Goal: Check status: Check status

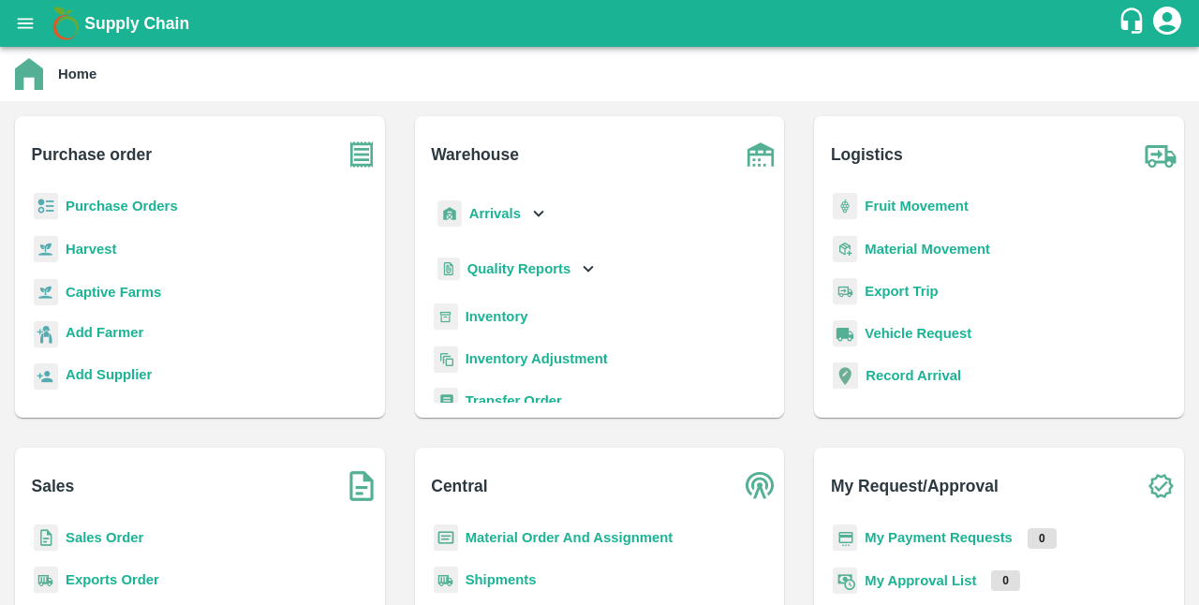
click at [135, 292] on b "Captive Farms" at bounding box center [114, 292] width 96 height 15
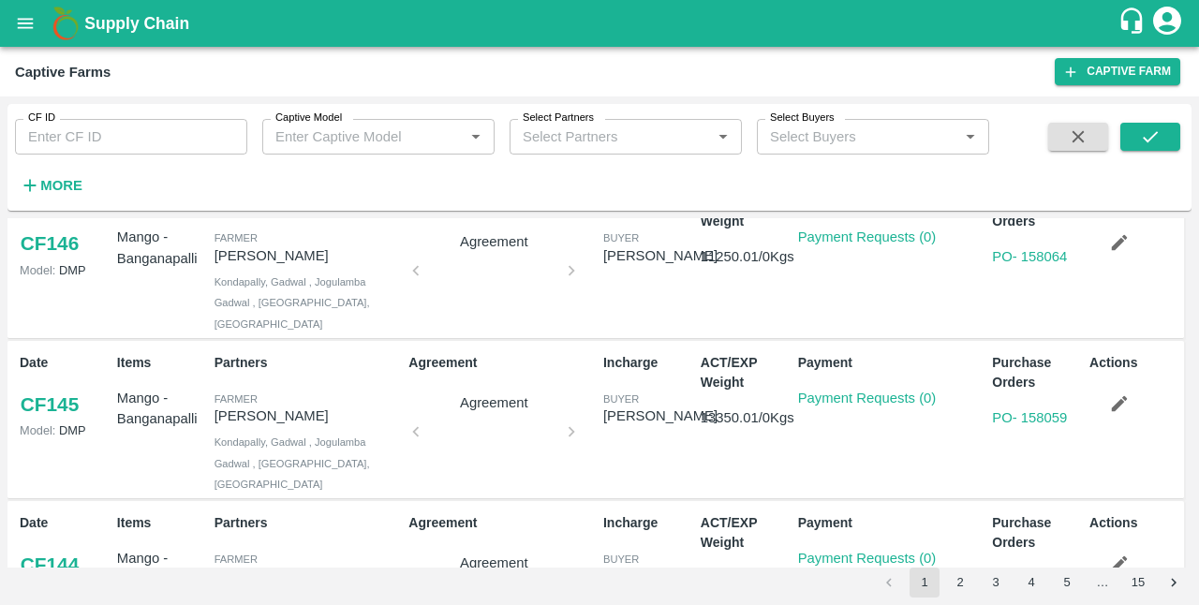
scroll to position [39, 0]
click at [997, 580] on button "3" at bounding box center [996, 583] width 30 height 30
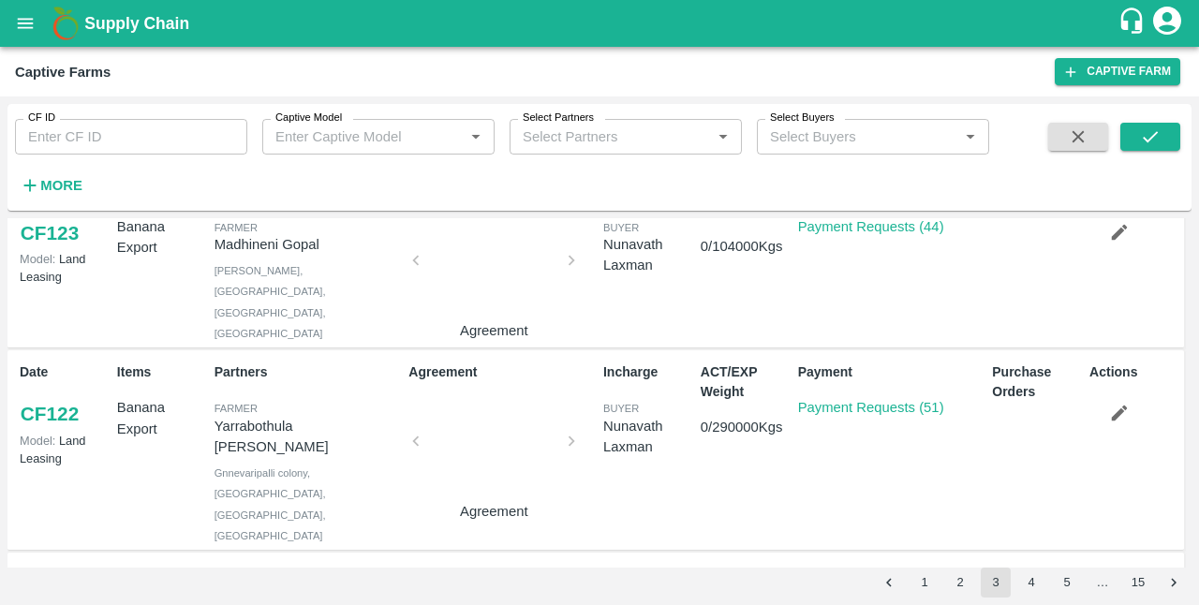
scroll to position [595, 0]
click at [876, 399] on link "Payment Requests (51)" at bounding box center [871, 406] width 146 height 15
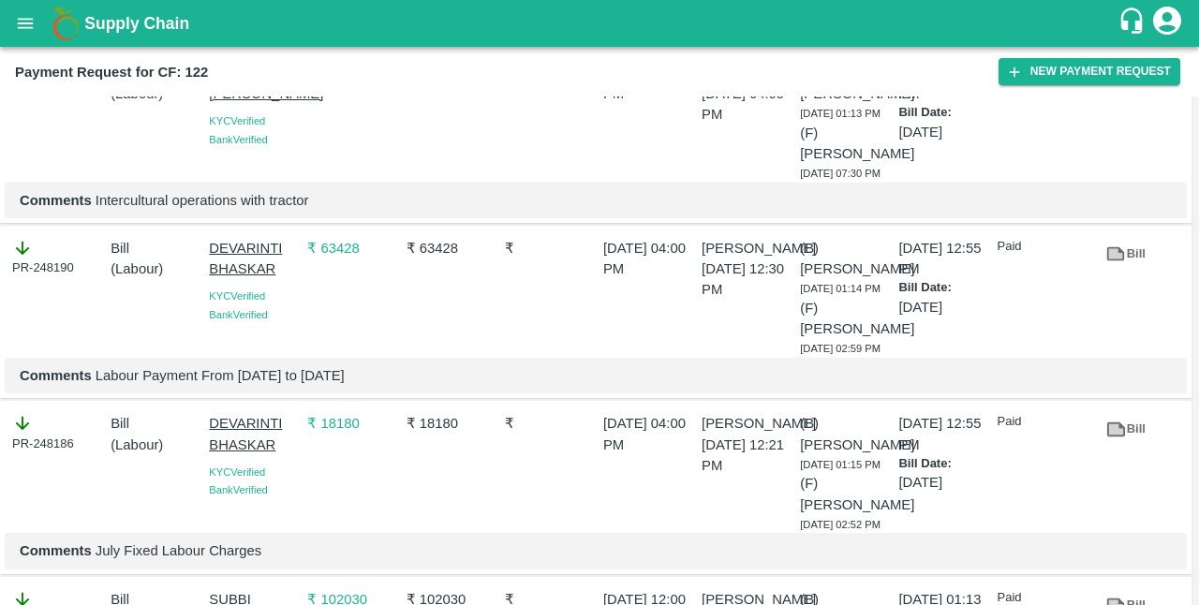
scroll to position [3214, 0]
click at [24, 24] on icon "open drawer" at bounding box center [25, 23] width 21 height 21
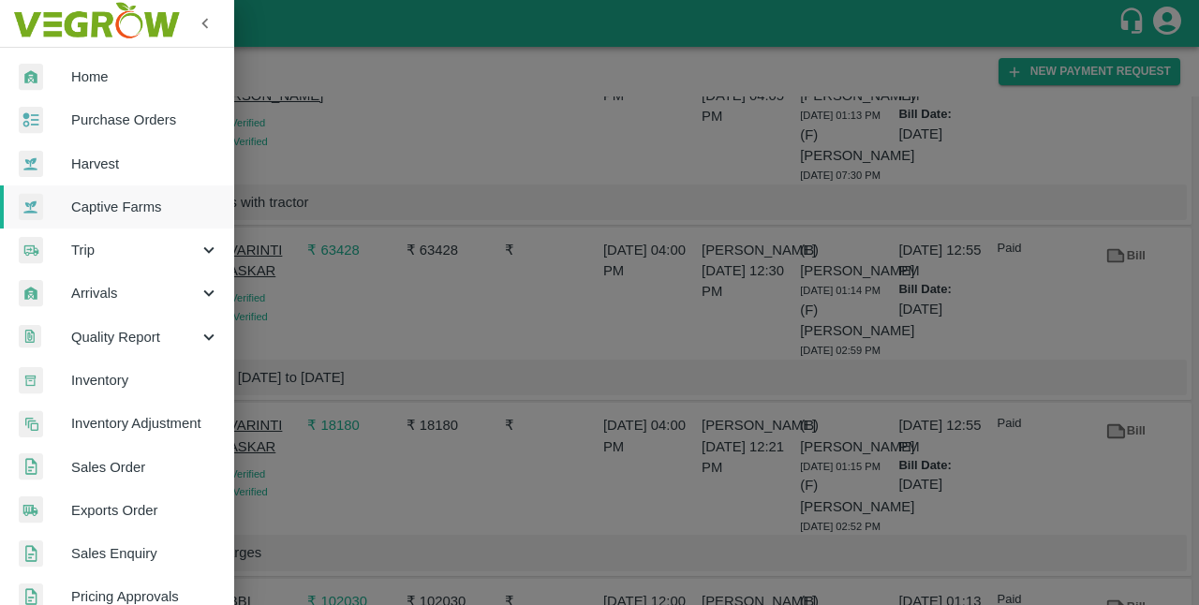
click at [388, 206] on div at bounding box center [599, 302] width 1199 height 605
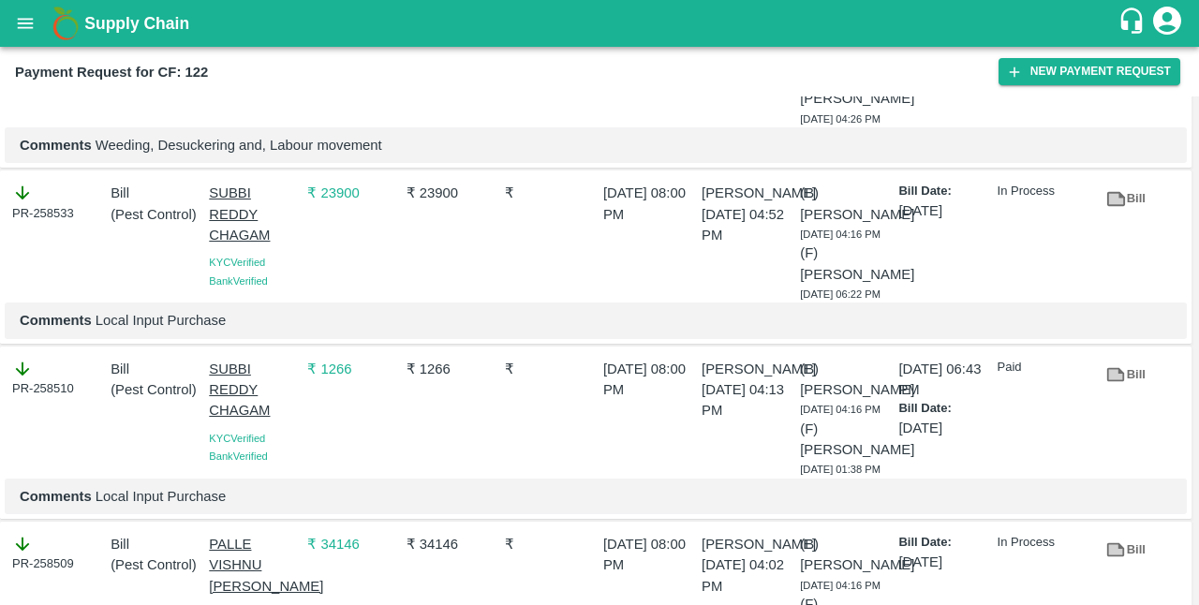
scroll to position [0, 0]
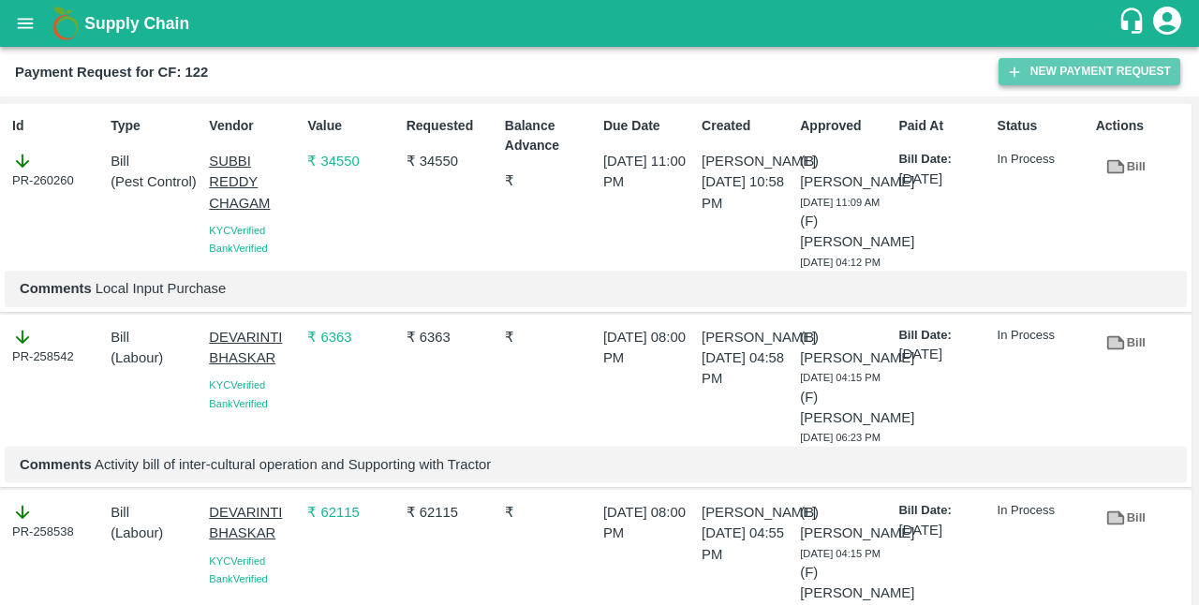
click at [1014, 66] on icon "button" at bounding box center [1014, 72] width 17 height 17
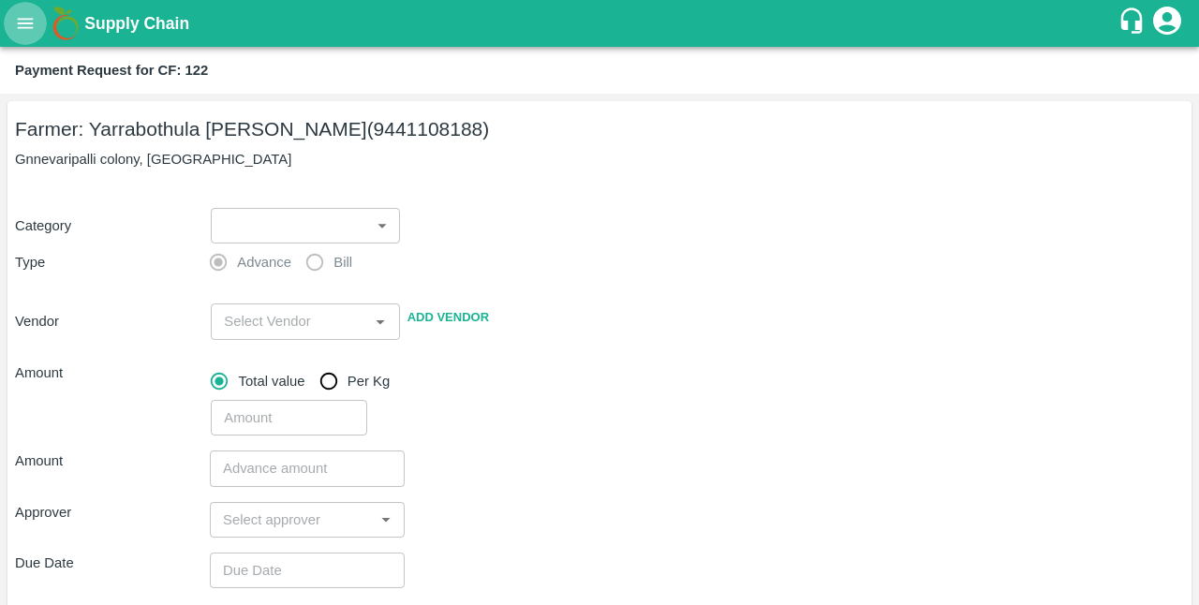
click at [28, 15] on icon "open drawer" at bounding box center [25, 23] width 21 height 21
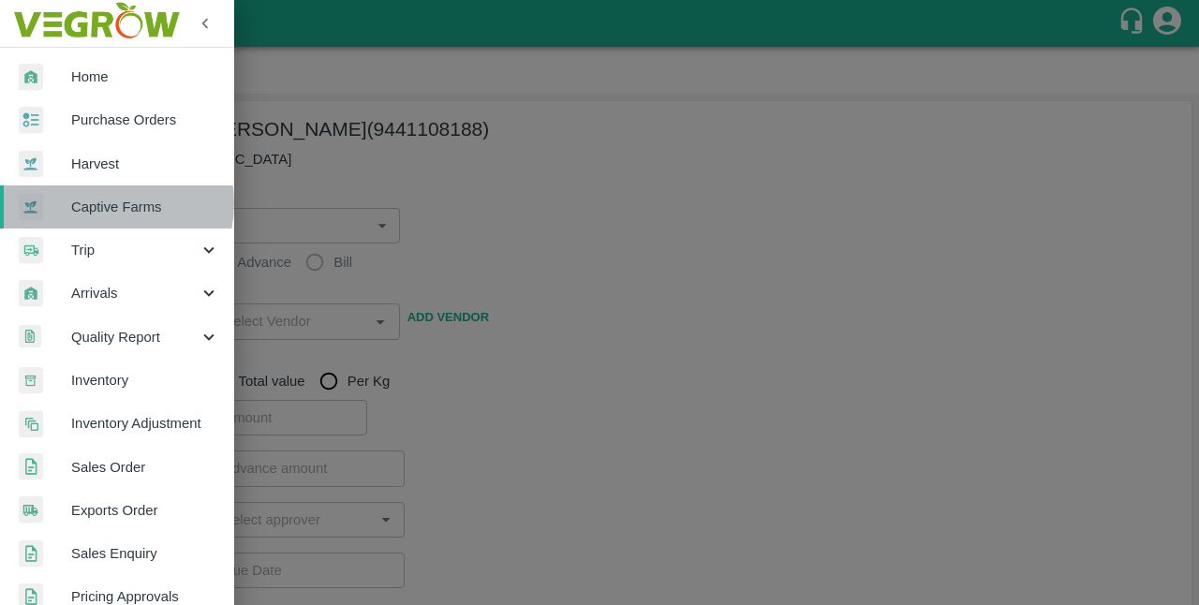
click at [105, 203] on span "Captive Farms" at bounding box center [145, 207] width 148 height 21
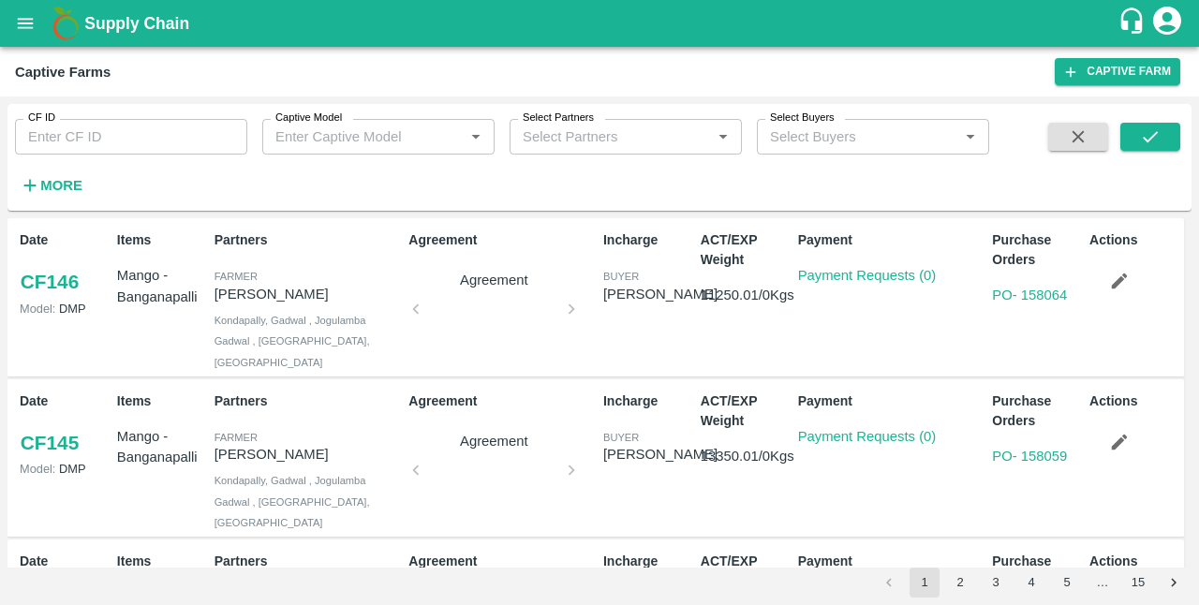
click at [1003, 583] on button "3" at bounding box center [996, 583] width 30 height 30
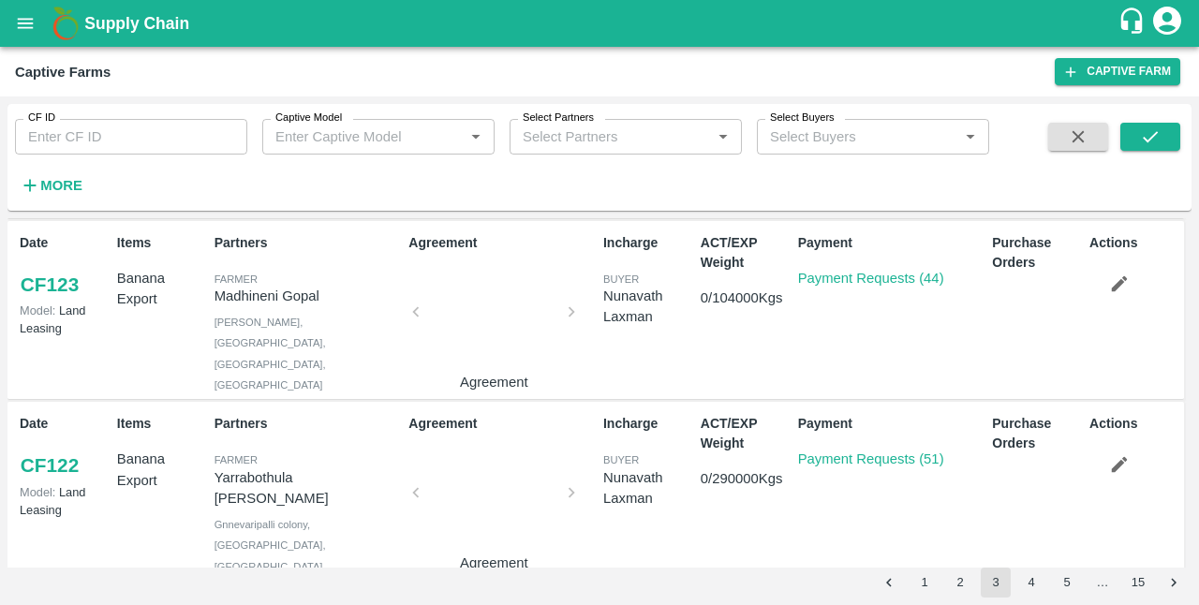
scroll to position [552, 0]
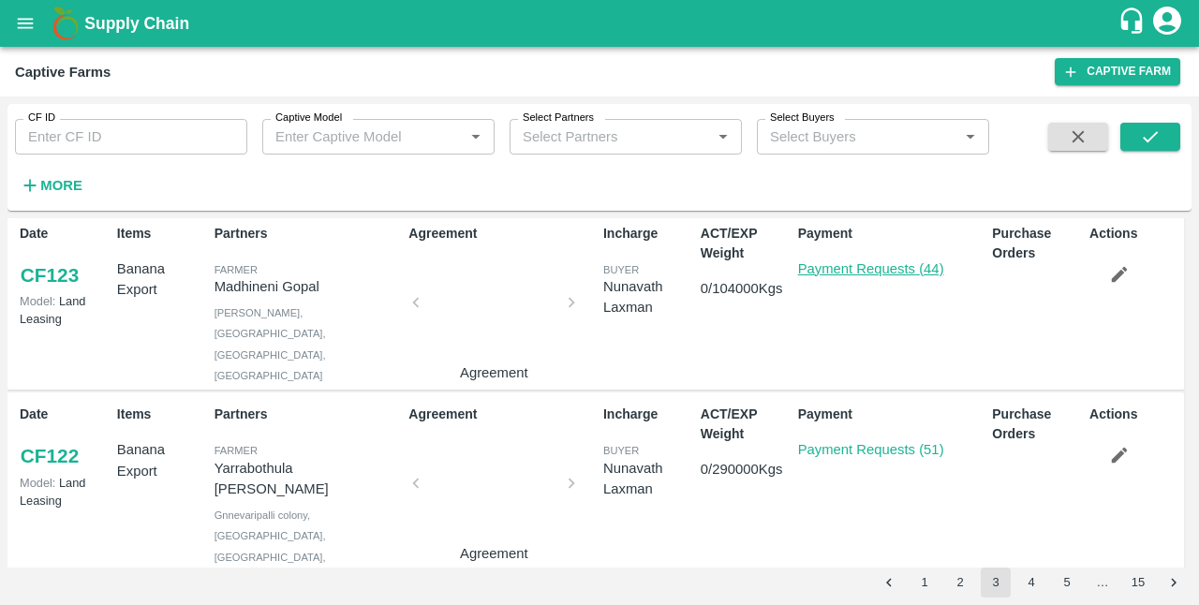
click at [884, 262] on link "Payment Requests (44)" at bounding box center [871, 268] width 146 height 15
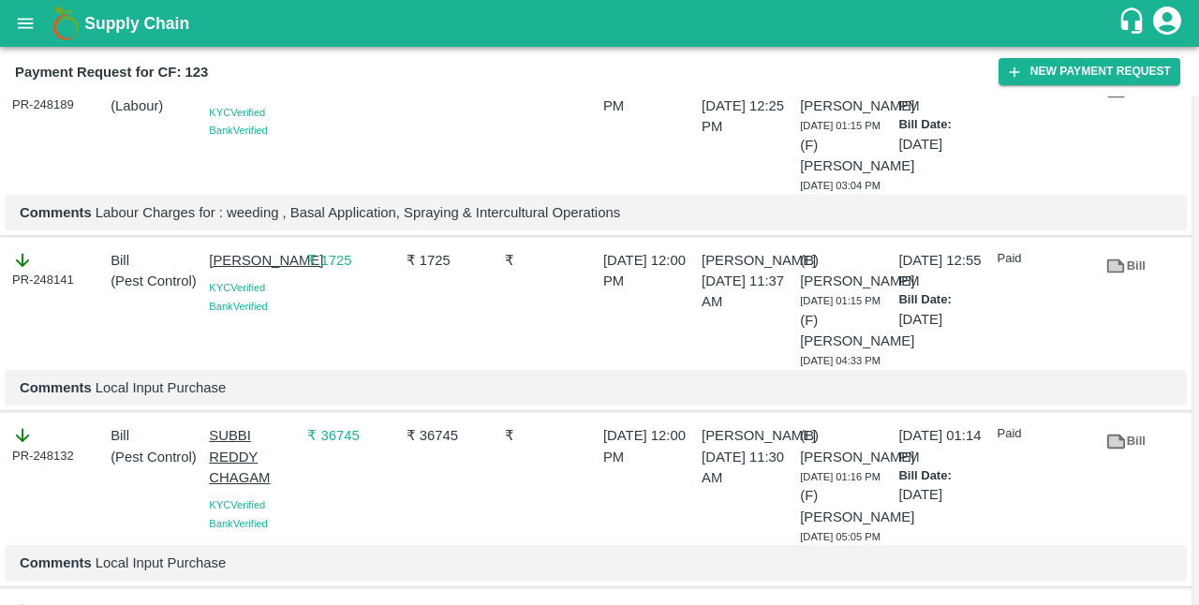
scroll to position [4378, 0]
click at [583, 337] on div "₹" at bounding box center [547, 305] width 98 height 127
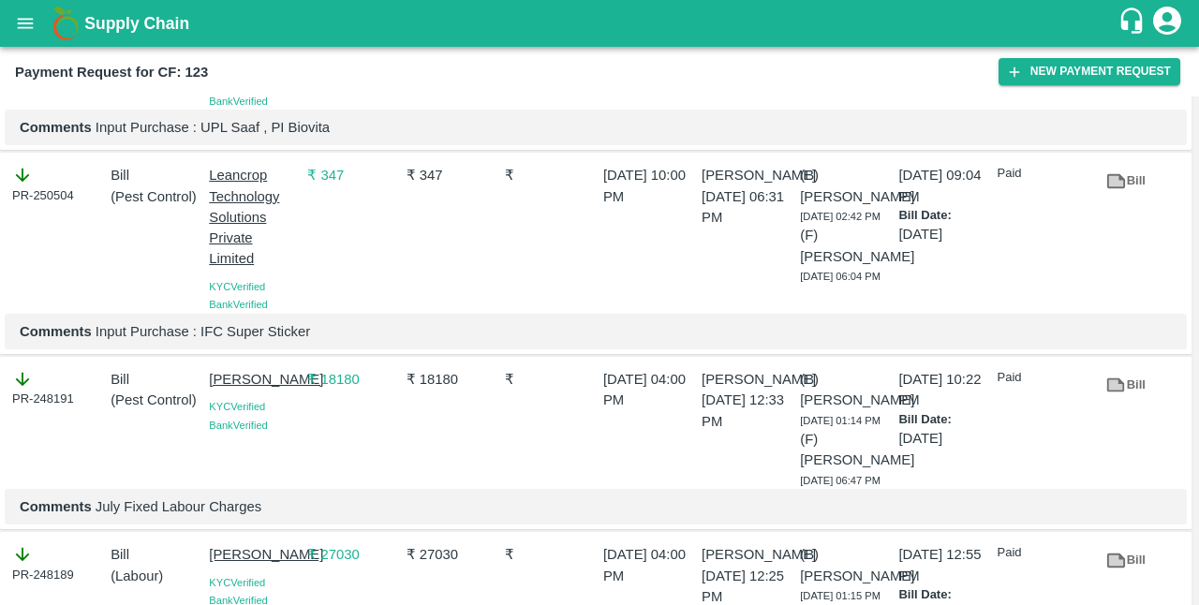
scroll to position [3906, 0]
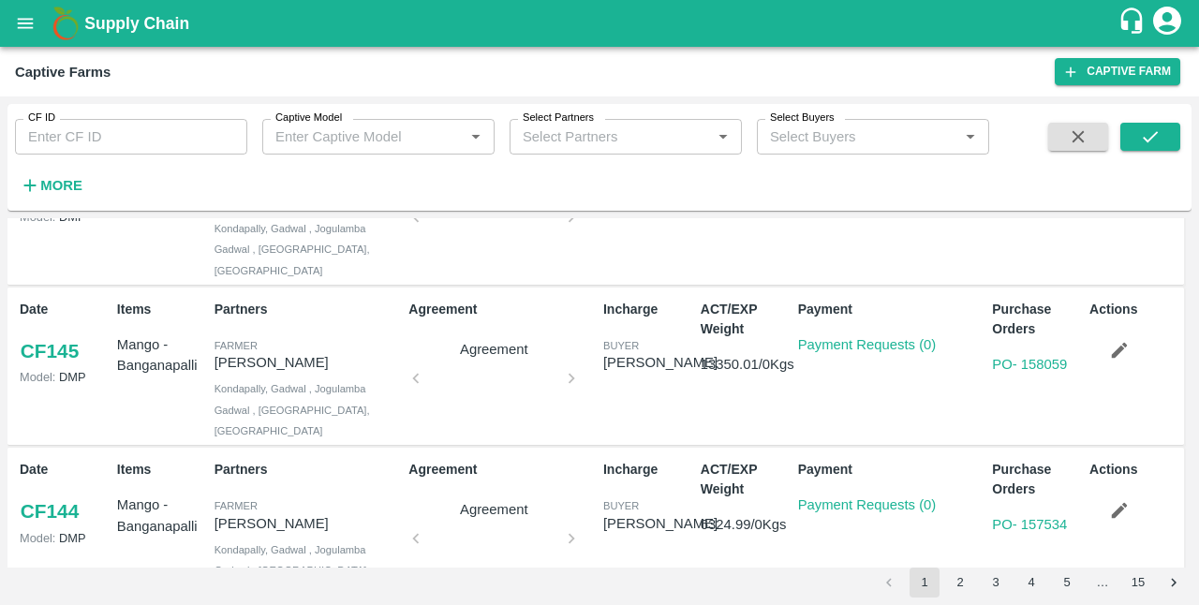
scroll to position [93, 0]
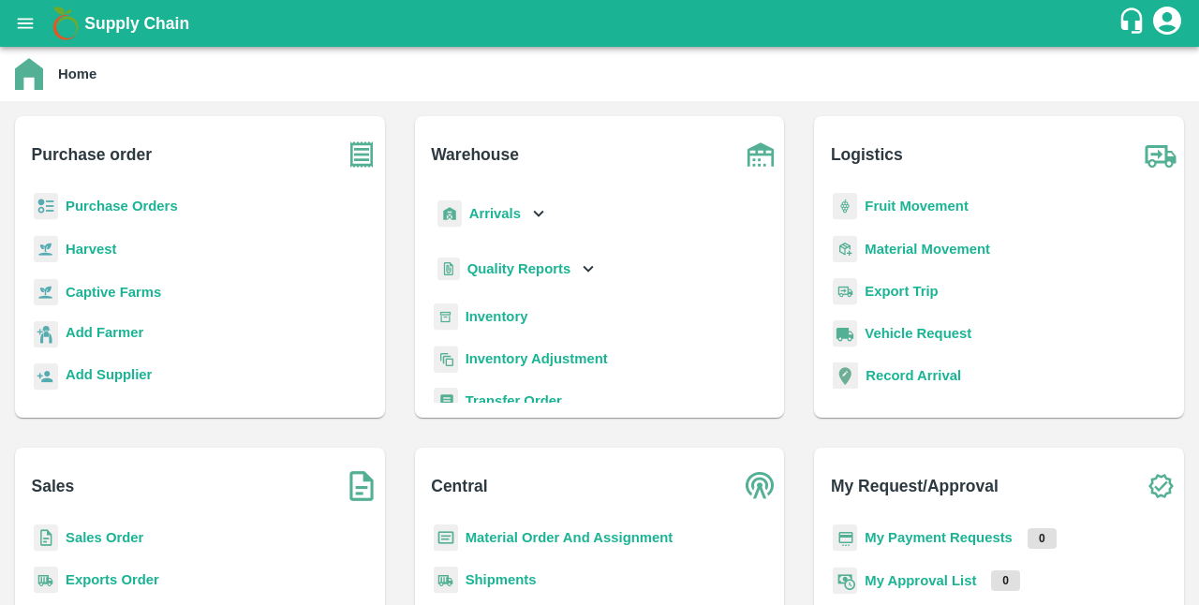
click at [127, 290] on b "Captive Farms" at bounding box center [114, 292] width 96 height 15
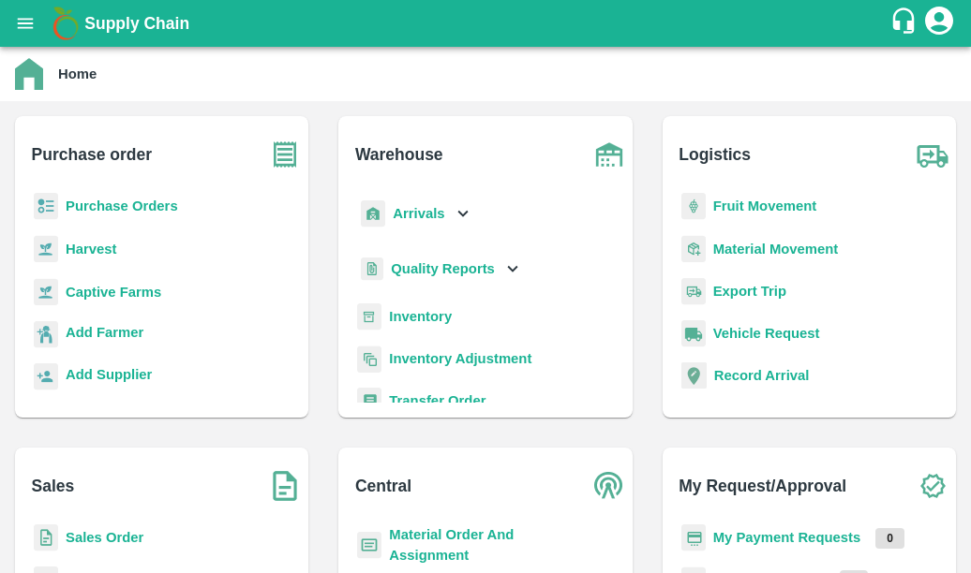
click at [95, 288] on b "Captive Farms" at bounding box center [114, 292] width 96 height 15
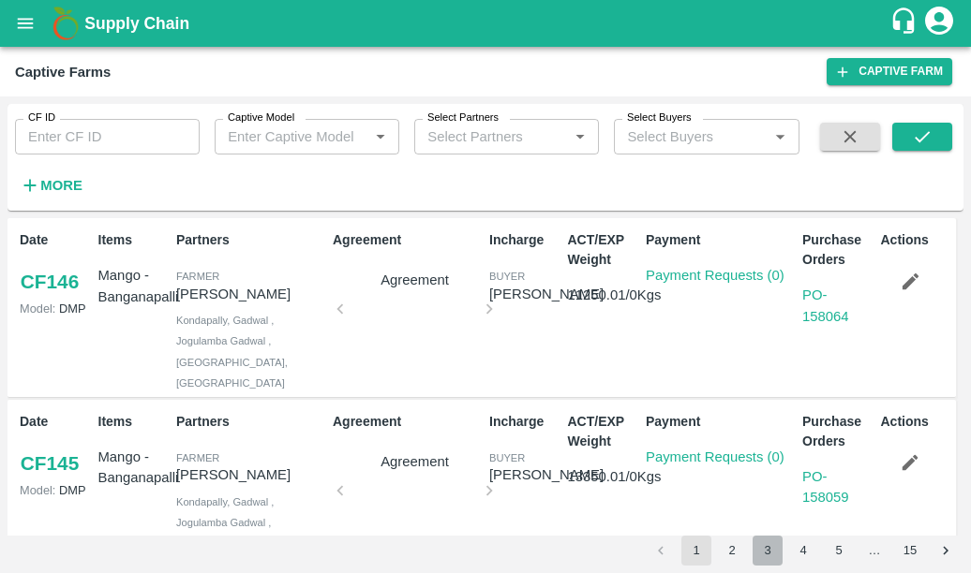
click at [773, 546] on button "3" at bounding box center [767, 551] width 30 height 30
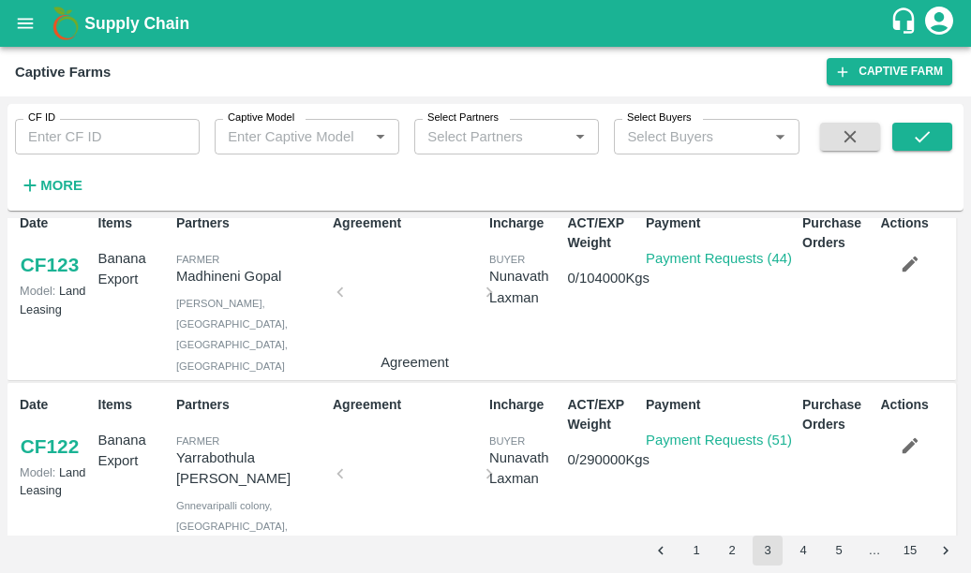
scroll to position [620, 0]
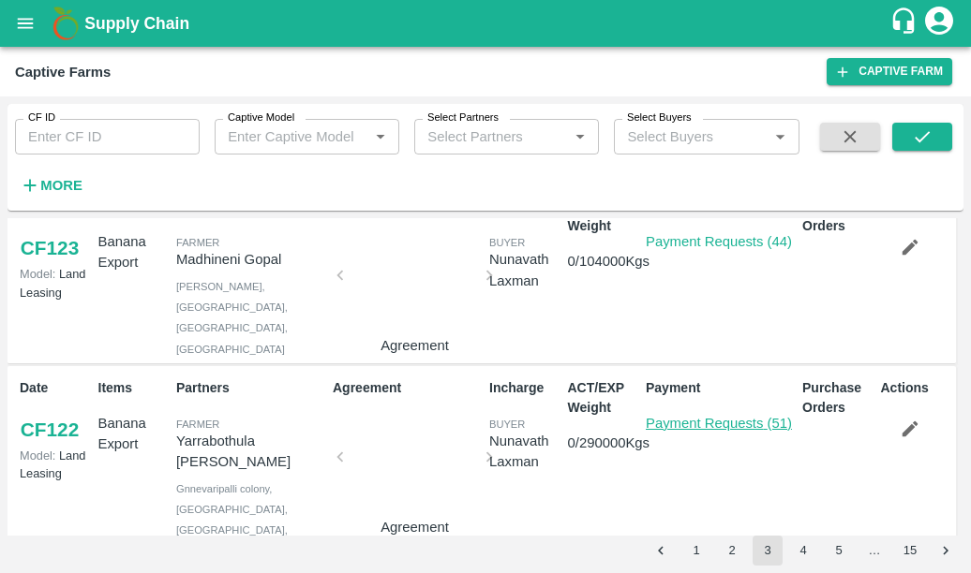
click at [701, 416] on link "Payment Requests (51)" at bounding box center [719, 423] width 146 height 15
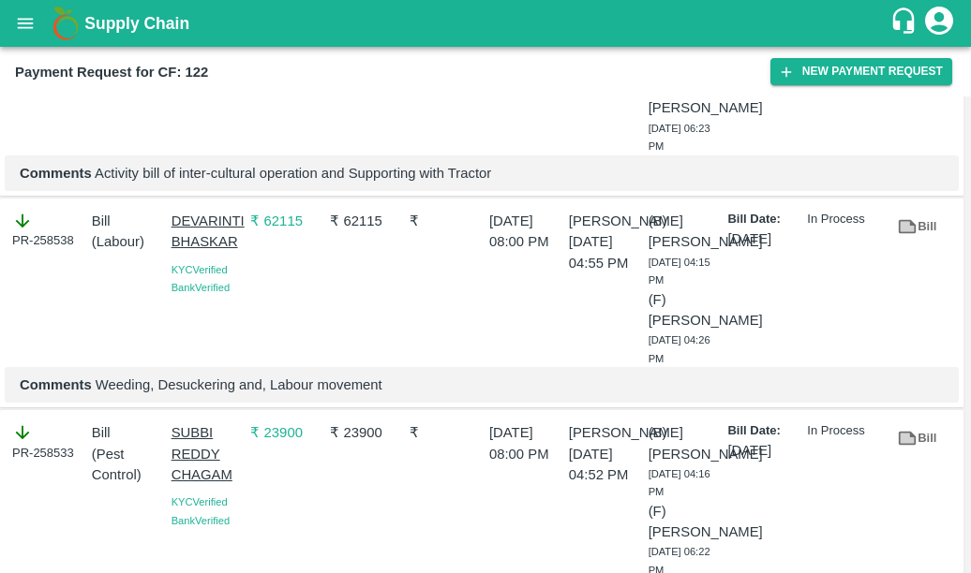
scroll to position [434, 0]
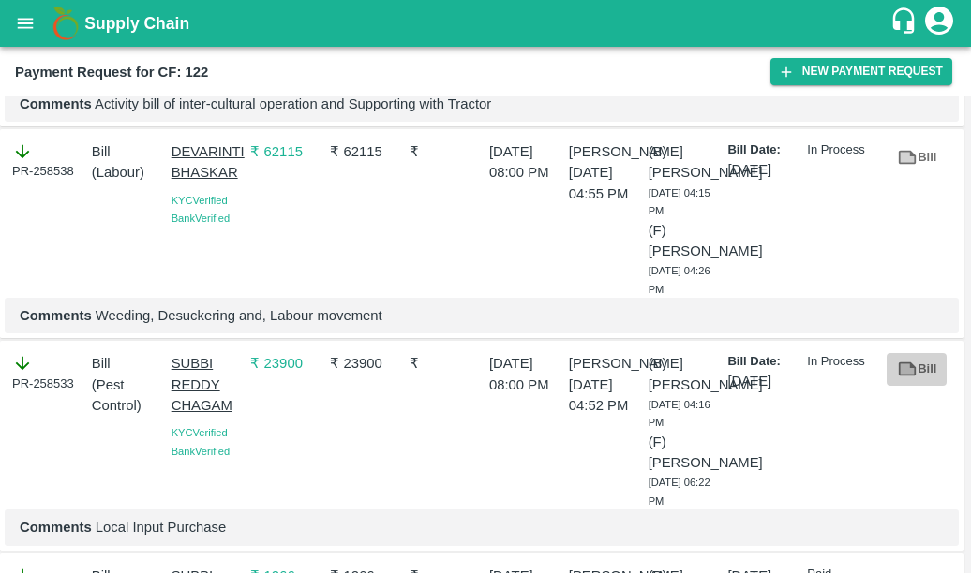
click at [908, 377] on icon at bounding box center [908, 370] width 18 height 14
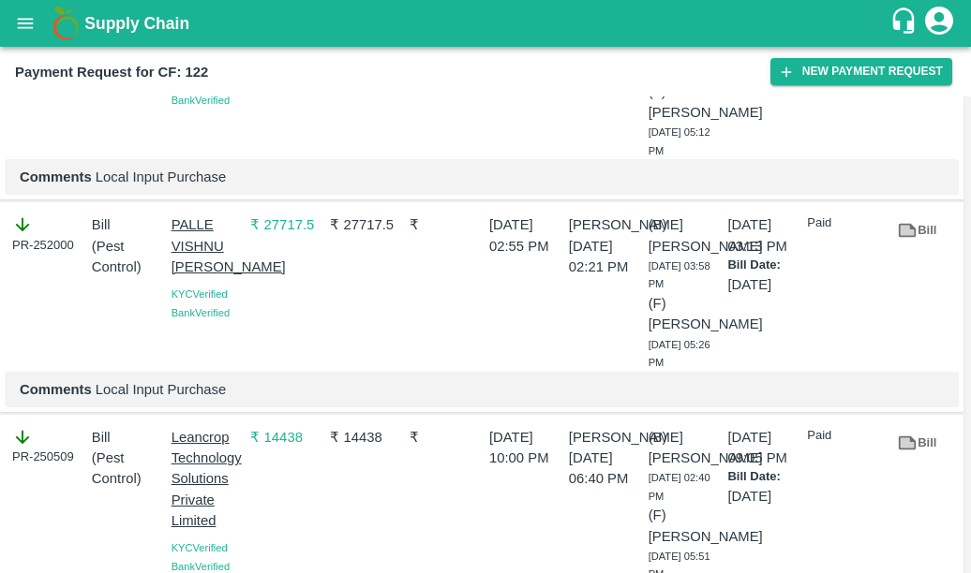
scroll to position [2695, 0]
click at [909, 235] on icon at bounding box center [907, 230] width 14 height 10
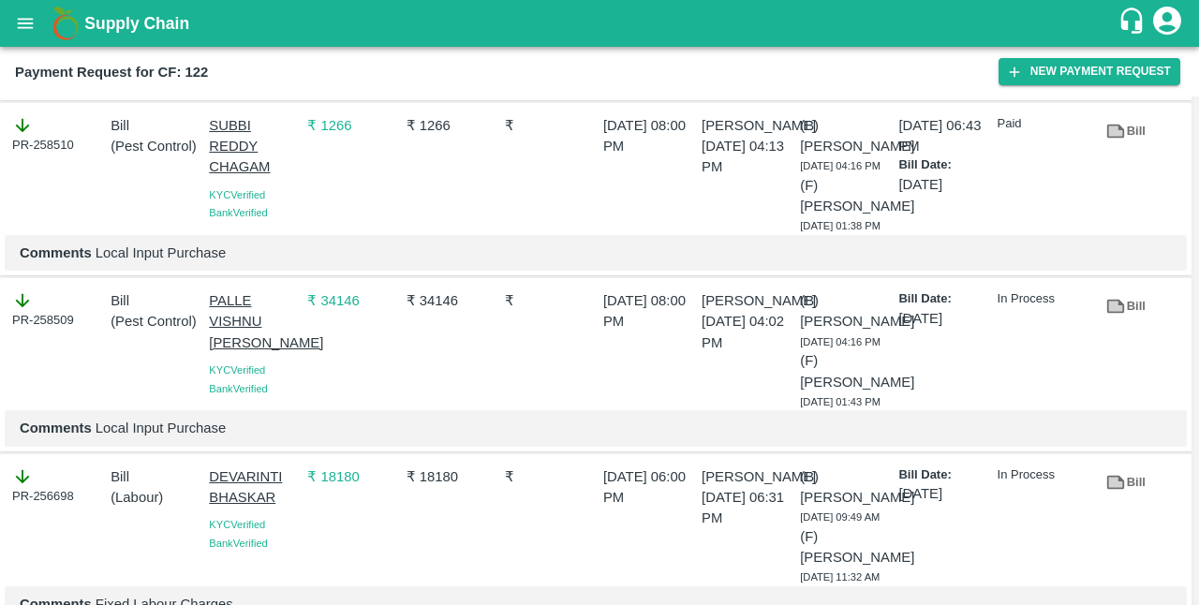
scroll to position [738, 0]
click at [970, 317] on icon at bounding box center [1116, 306] width 21 height 21
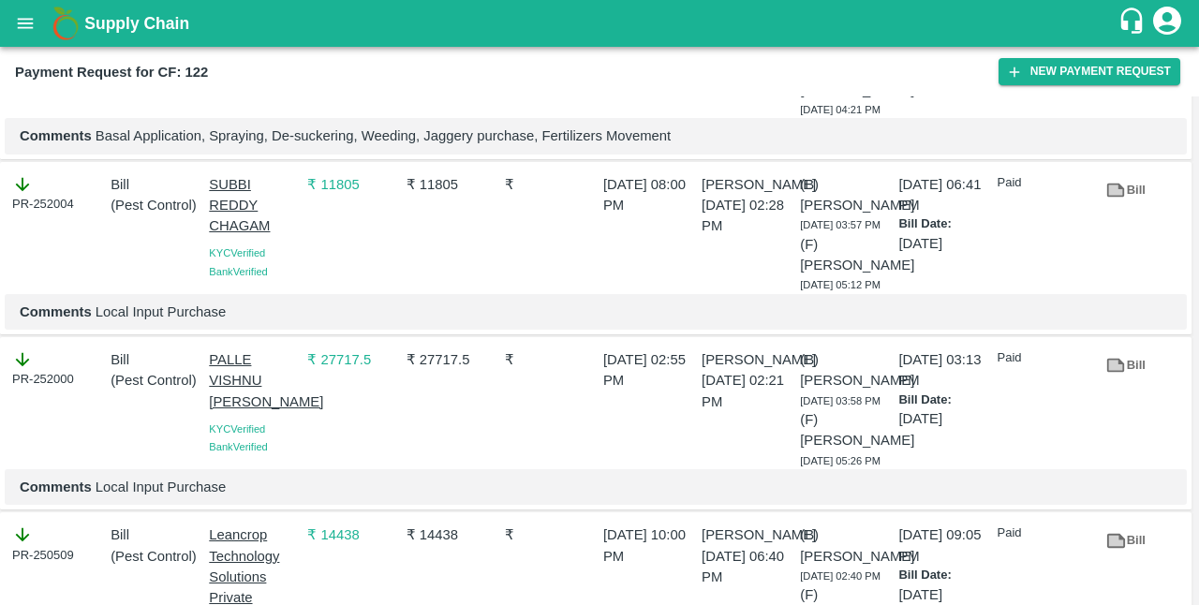
scroll to position [2142, 0]
click at [970, 364] on icon at bounding box center [1116, 364] width 21 height 21
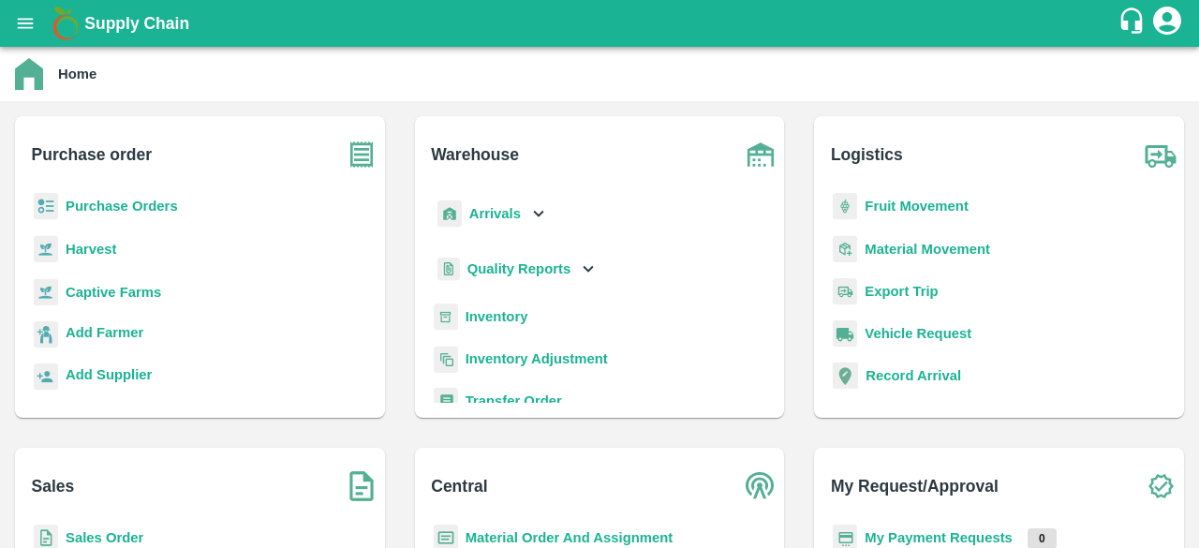
click at [124, 290] on b "Captive Farms" at bounding box center [114, 292] width 96 height 15
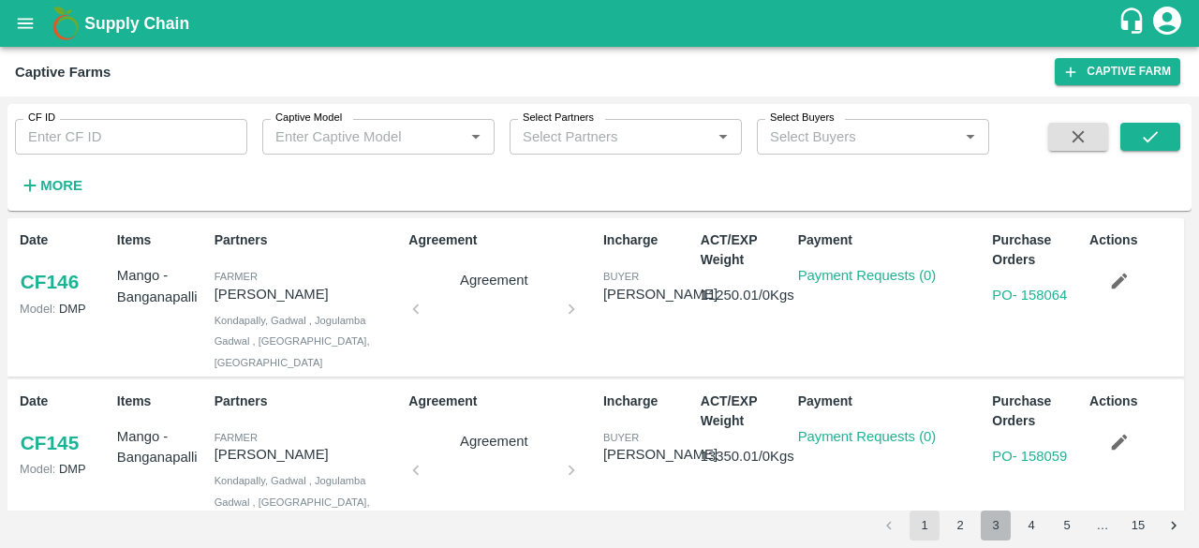
click at [999, 517] on button "3" at bounding box center [996, 526] width 30 height 30
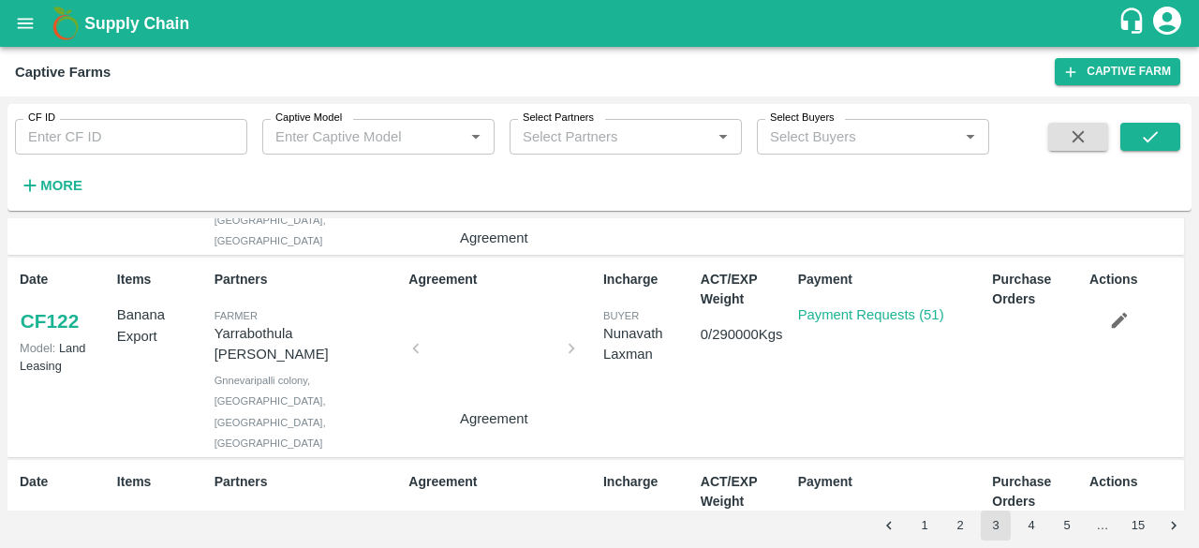
scroll to position [688, 0]
click at [868, 306] on link "Payment Requests (51)" at bounding box center [871, 313] width 146 height 15
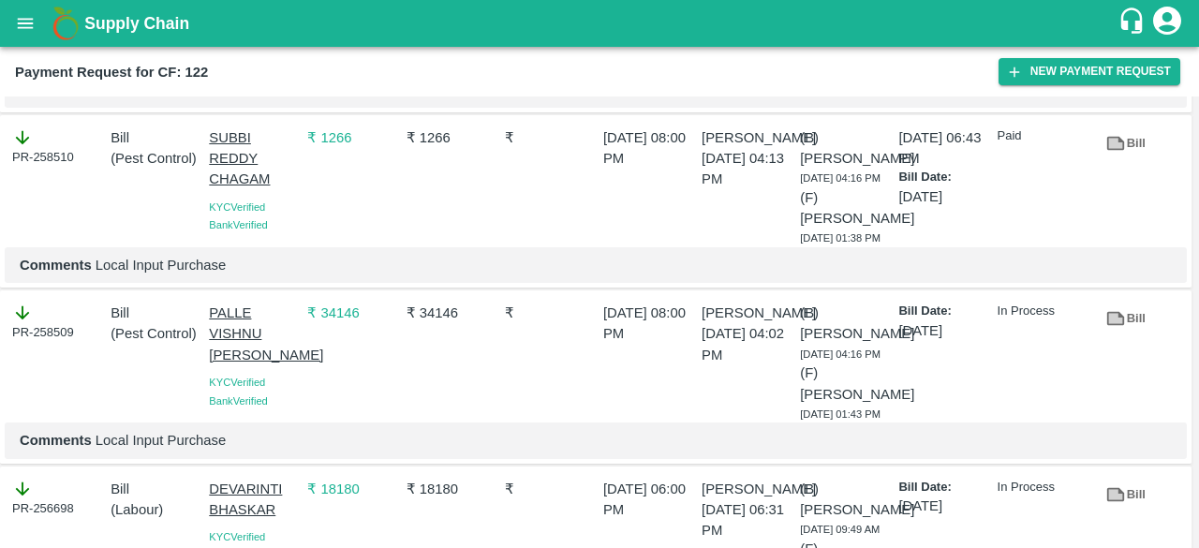
scroll to position [755, 0]
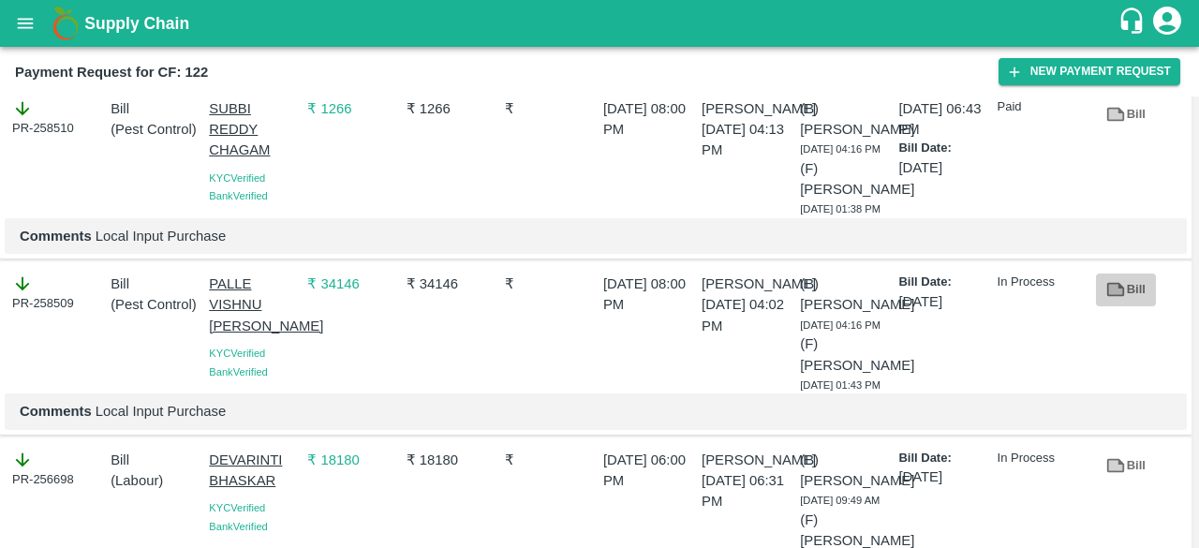
click at [1108, 300] on icon at bounding box center [1116, 289] width 21 height 21
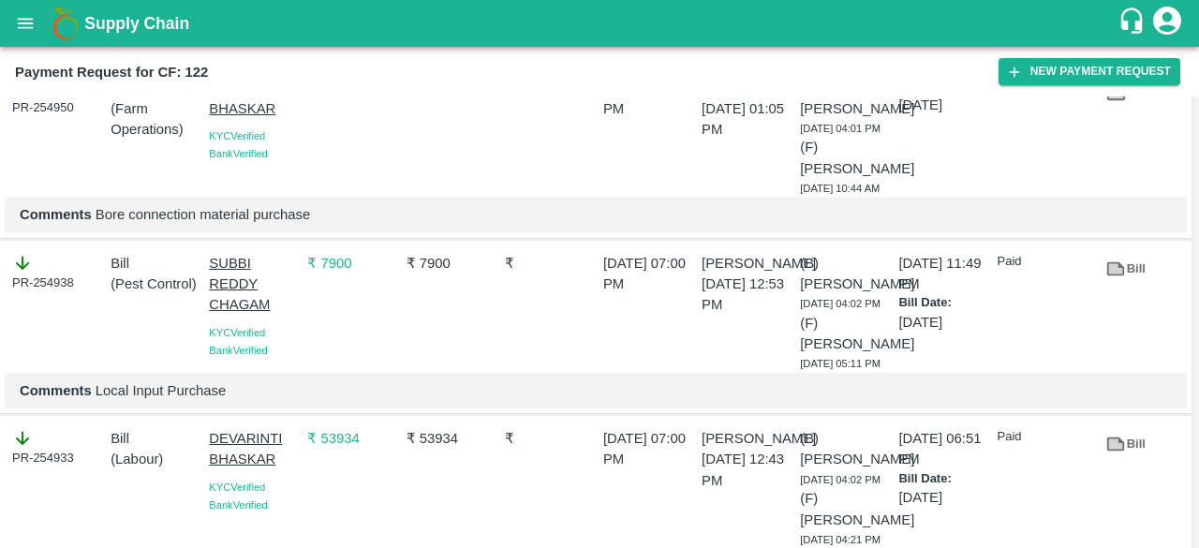
scroll to position [1710, 0]
click at [1128, 284] on link "Bill" at bounding box center [1126, 270] width 60 height 33
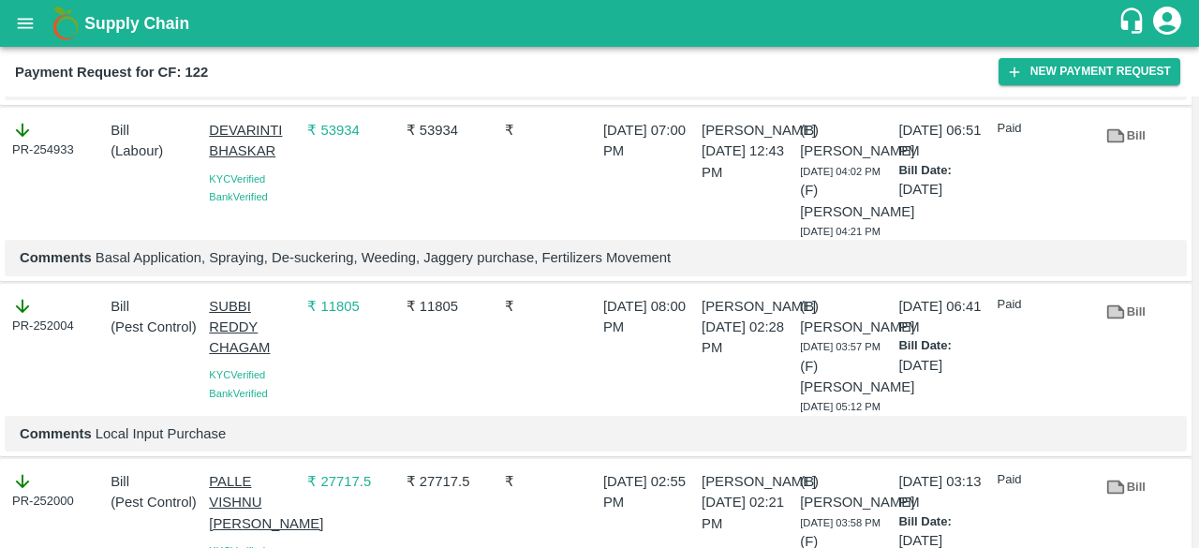
scroll to position [2021, 0]
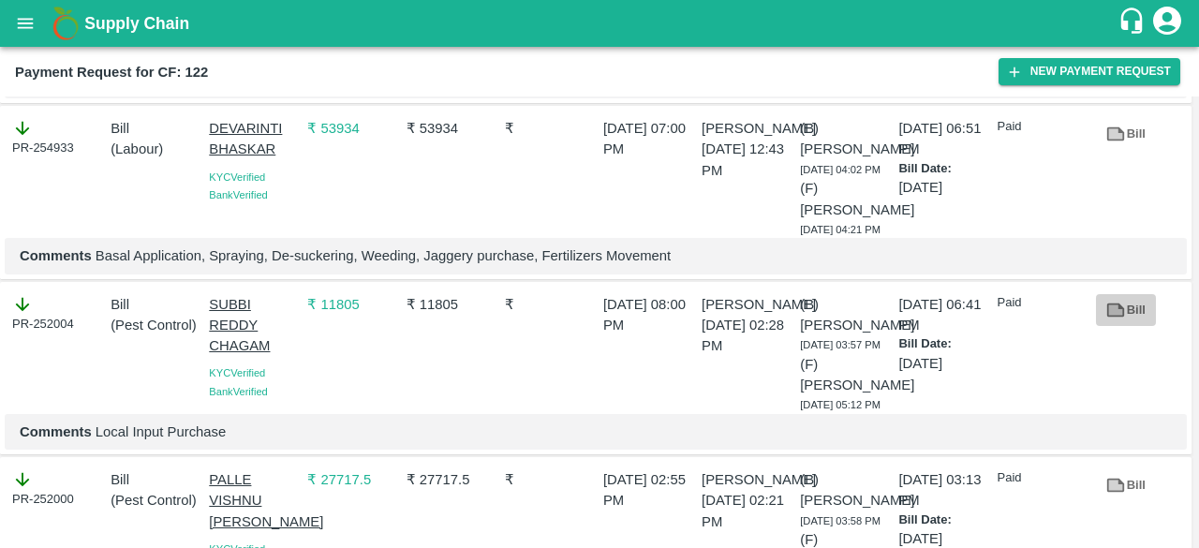
click at [1109, 315] on icon at bounding box center [1116, 310] width 14 height 10
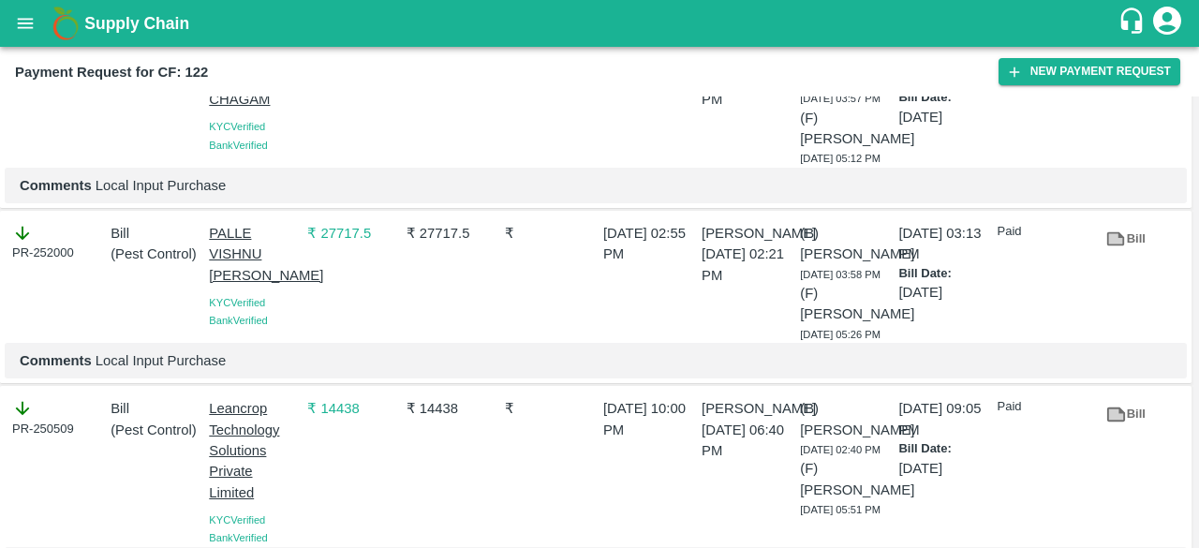
scroll to position [2268, 0]
click at [1125, 247] on link "Bill" at bounding box center [1126, 238] width 60 height 33
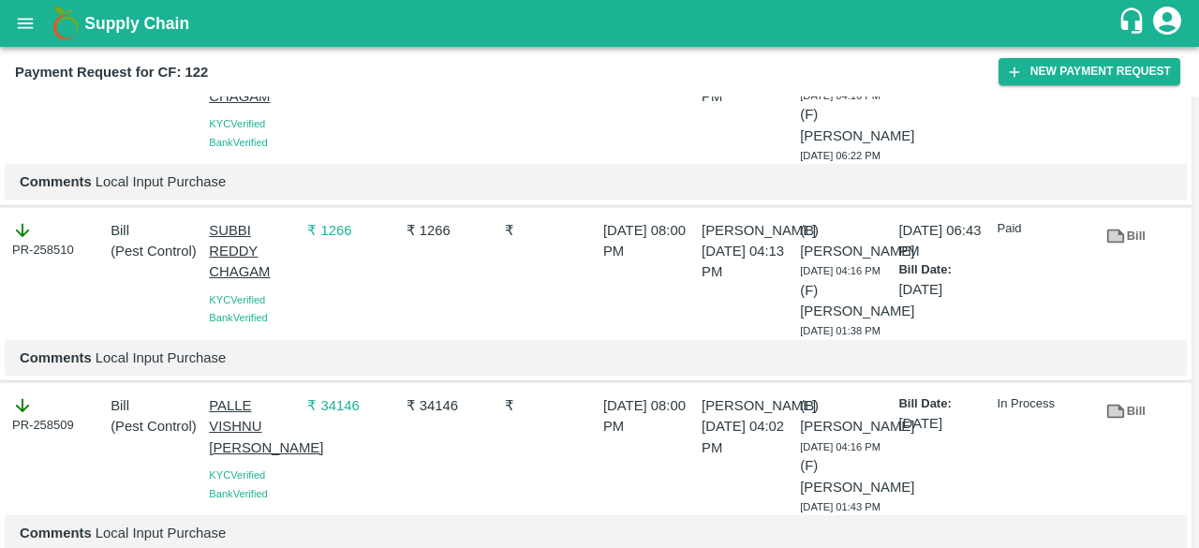
scroll to position [632, 0]
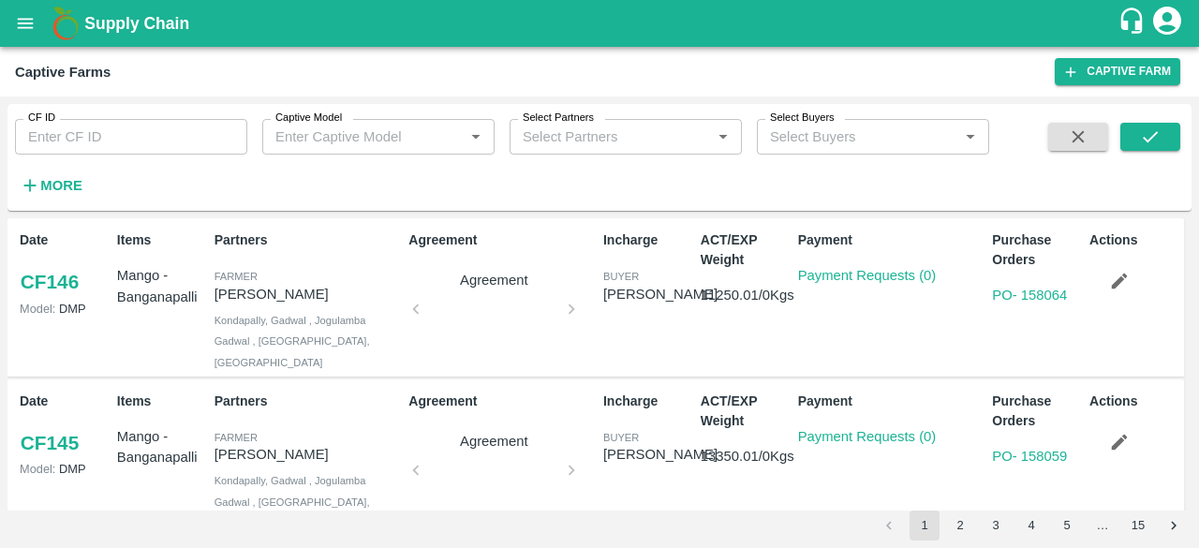
click at [999, 531] on button "3" at bounding box center [996, 526] width 30 height 30
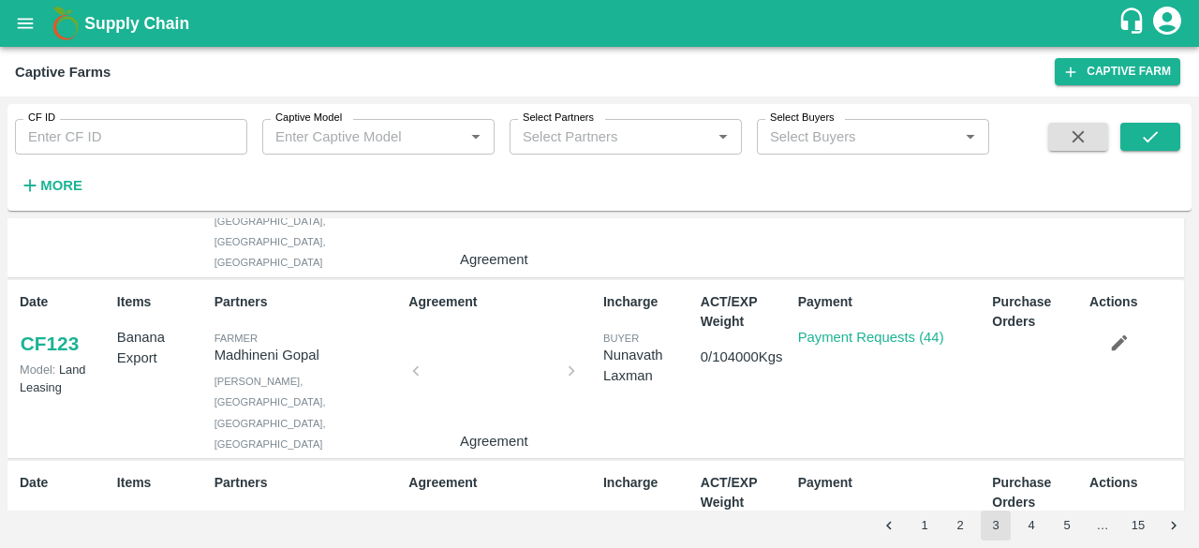
scroll to position [452, 0]
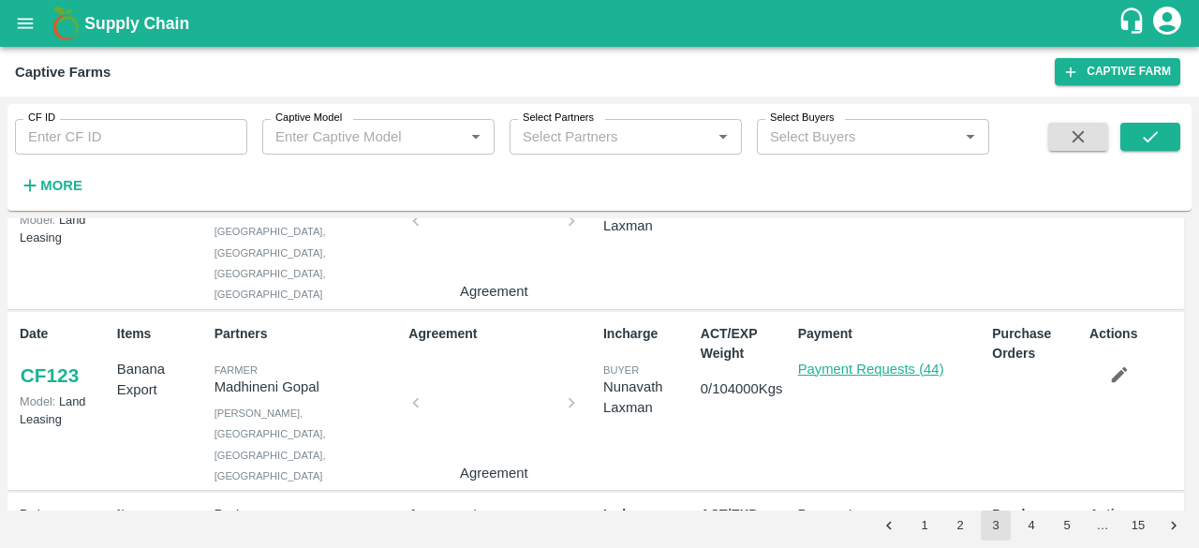
click at [882, 362] on link "Payment Requests (44)" at bounding box center [871, 369] width 146 height 15
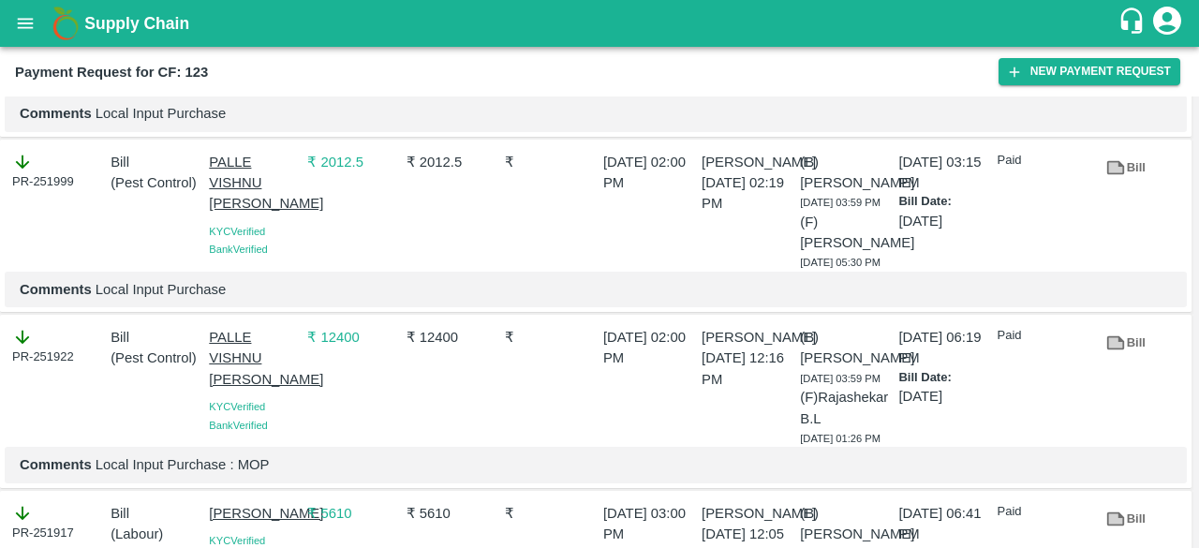
scroll to position [2984, 0]
click at [1111, 174] on icon at bounding box center [1116, 169] width 14 height 10
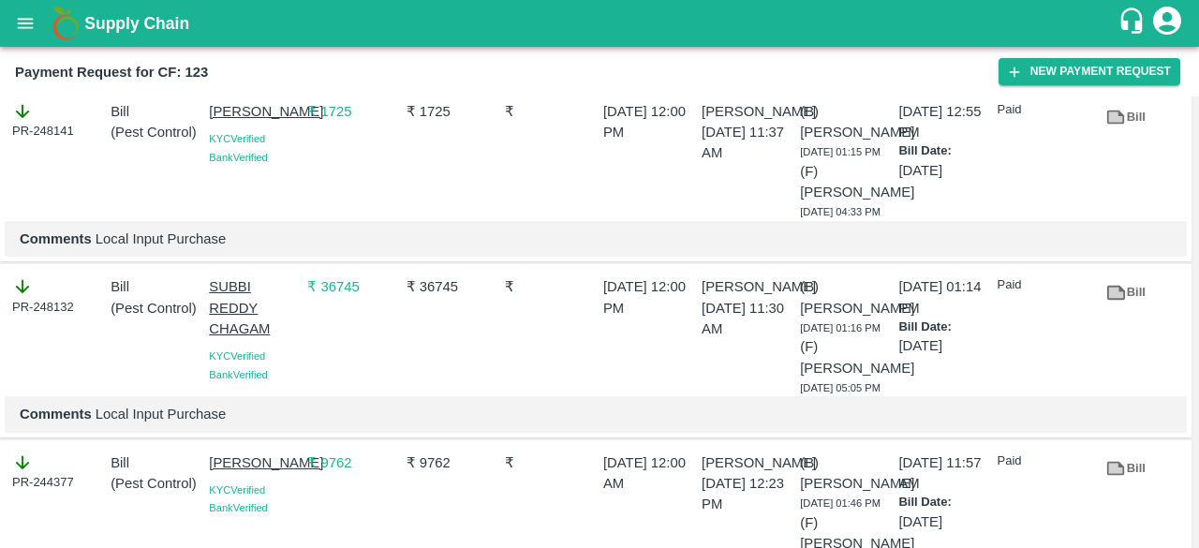
scroll to position [4527, 0]
click at [1136, 133] on link "Bill" at bounding box center [1126, 116] width 60 height 33
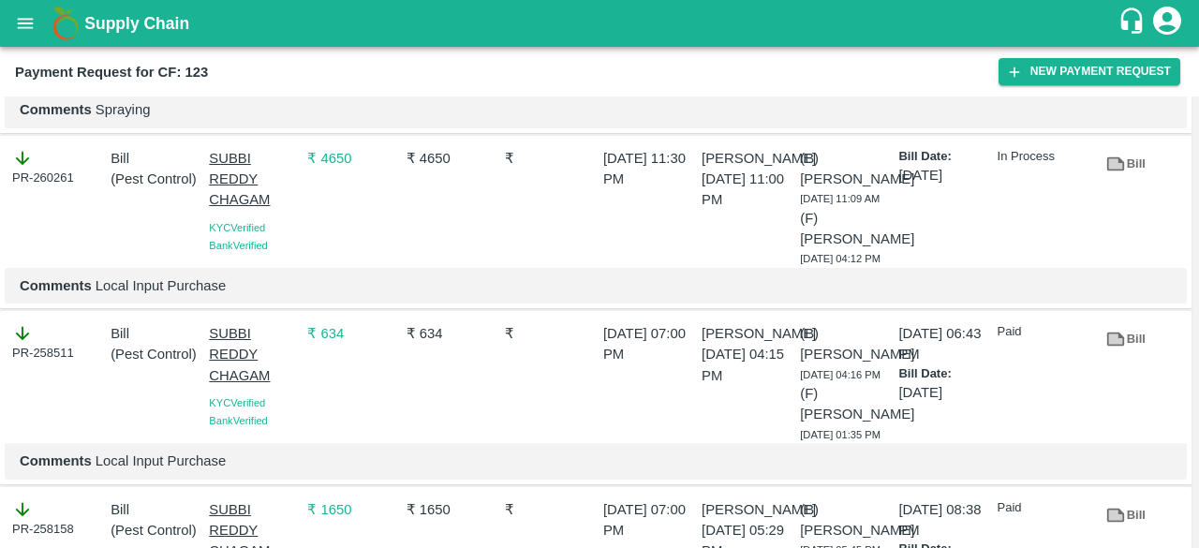
scroll to position [123, 0]
click at [1122, 175] on link "Bill" at bounding box center [1126, 165] width 60 height 33
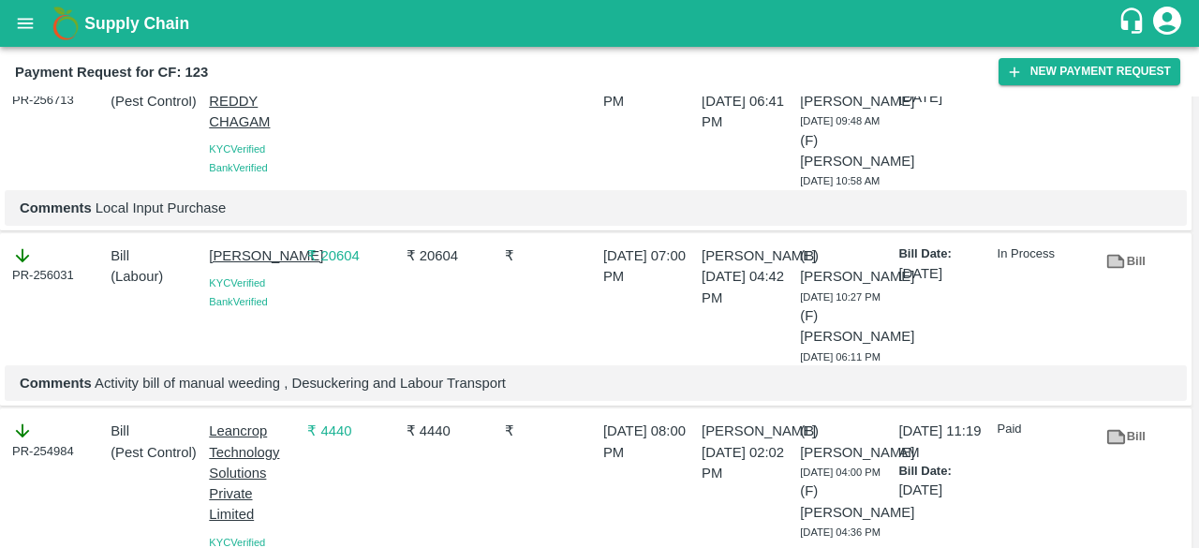
scroll to position [1442, 0]
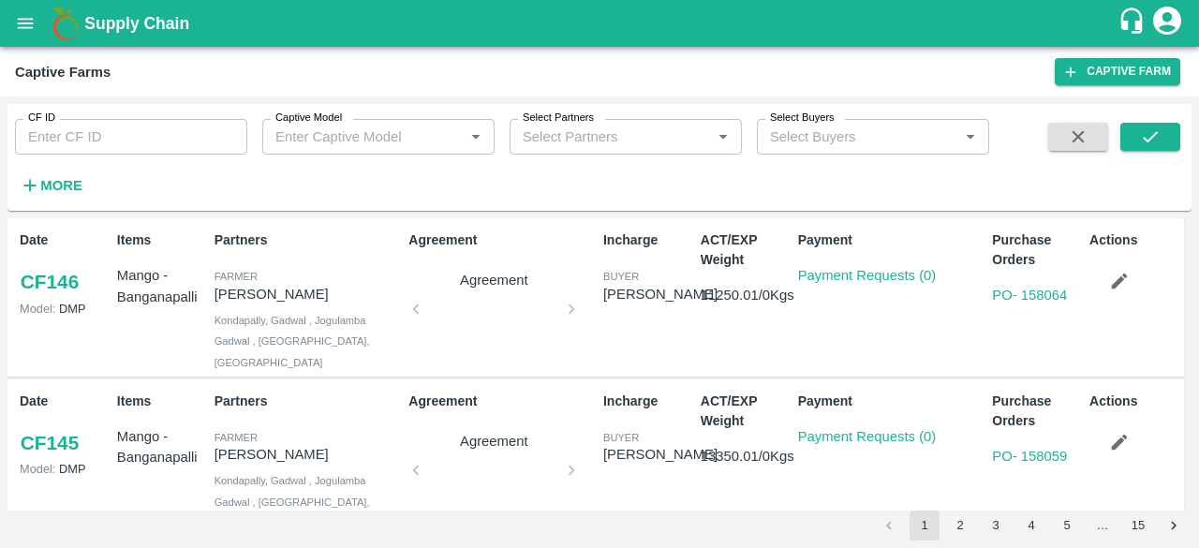
click at [914, 481] on div "Payment Payment Requests (0)" at bounding box center [888, 458] width 195 height 148
click at [1001, 532] on button "3" at bounding box center [996, 526] width 30 height 30
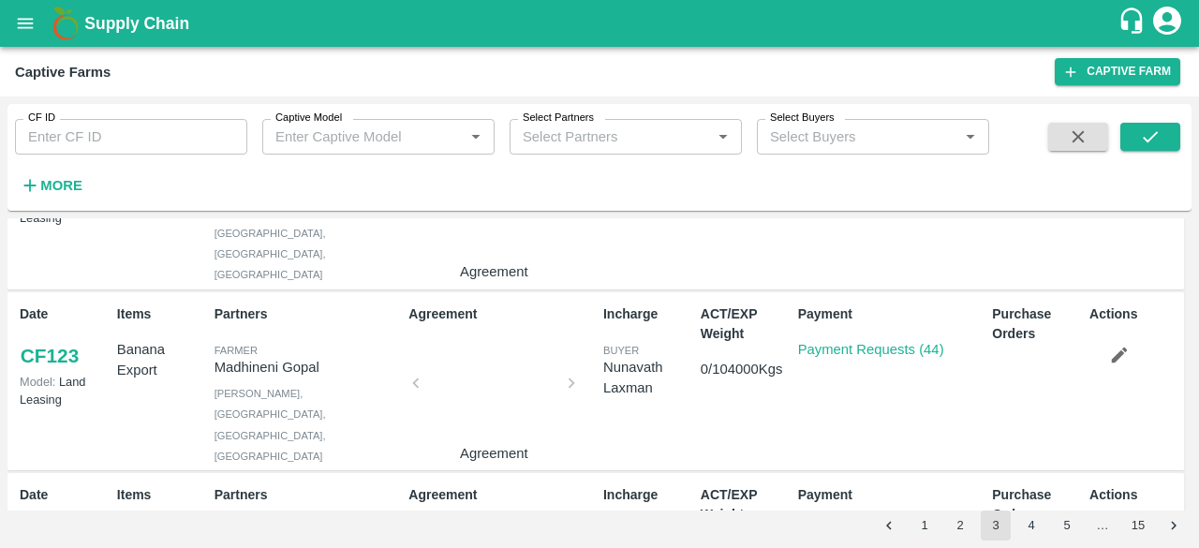
scroll to position [470, 0]
click at [869, 343] on link "Payment Requests (44)" at bounding box center [871, 350] width 146 height 15
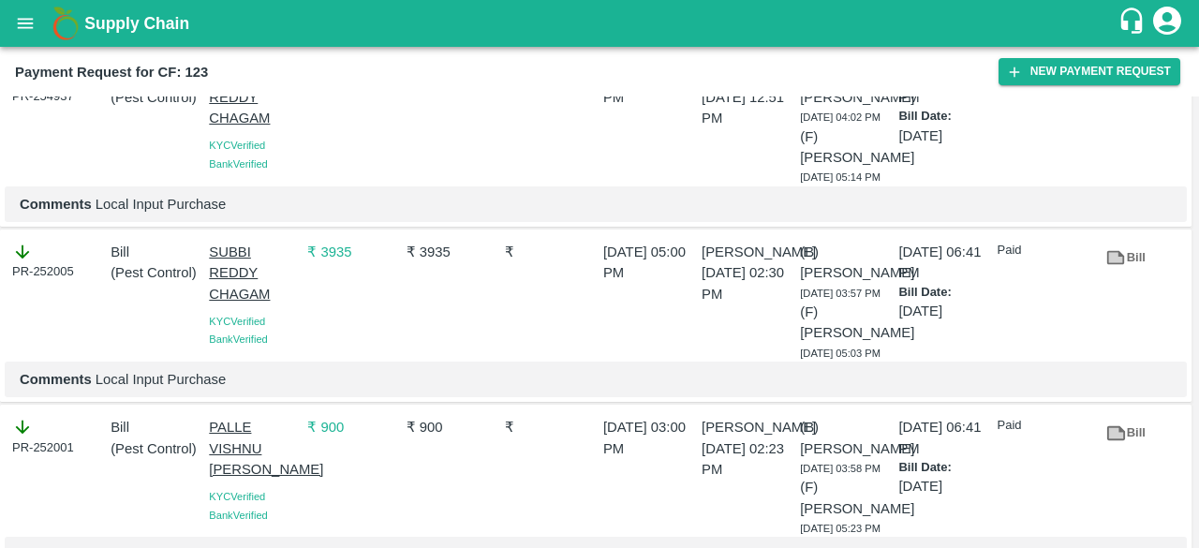
scroll to position [2544, 0]
click at [1121, 269] on icon at bounding box center [1116, 258] width 21 height 21
click at [1126, 275] on link "Bill" at bounding box center [1126, 259] width 60 height 33
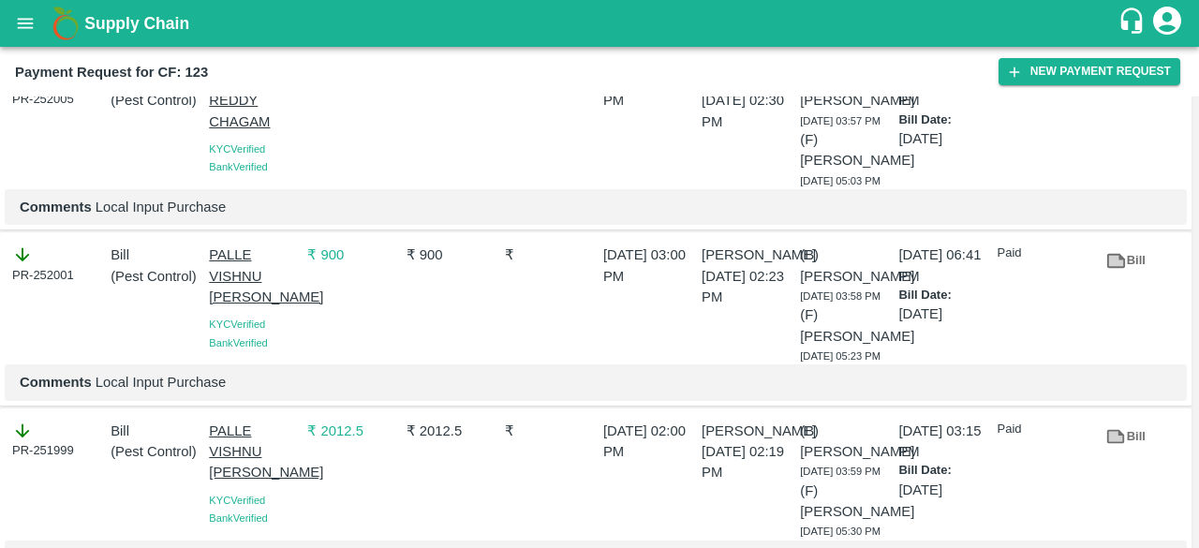
scroll to position [2718, 0]
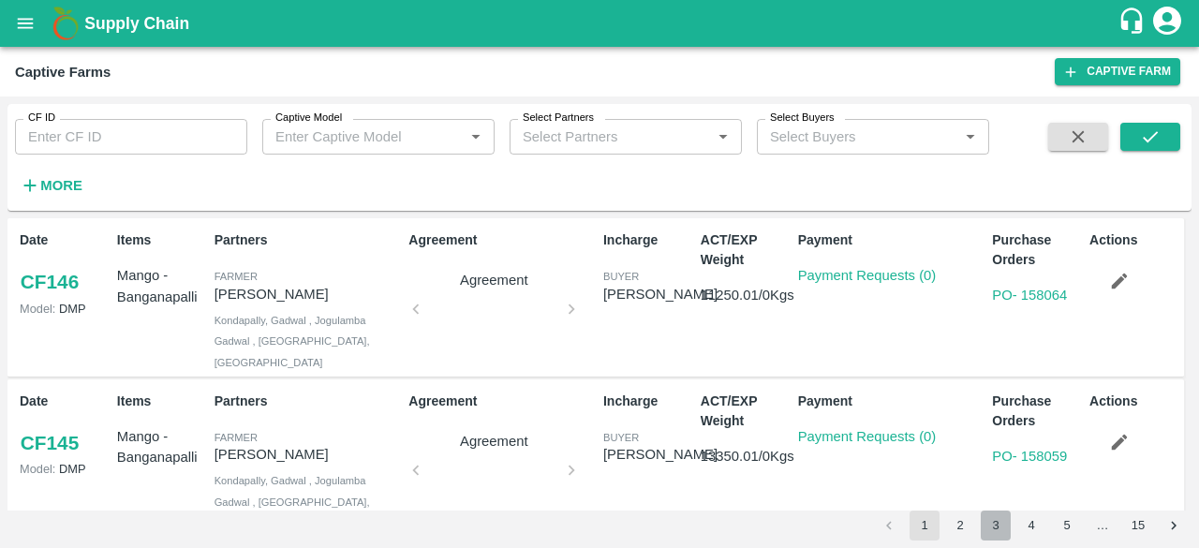
click at [991, 528] on button "3" at bounding box center [996, 526] width 30 height 30
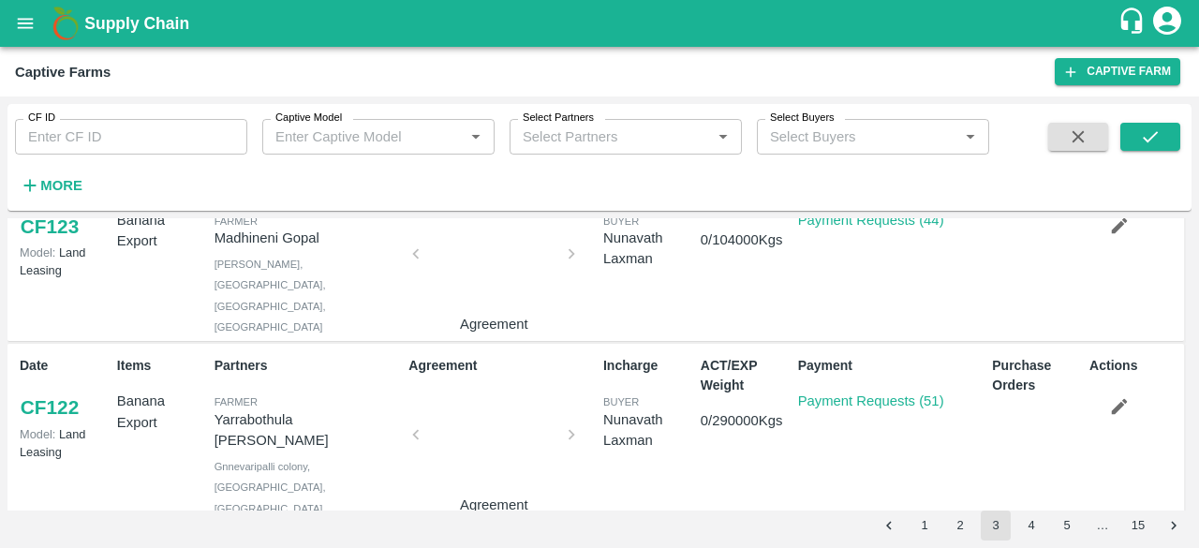
scroll to position [600, 0]
click at [831, 394] on link "Payment Requests (51)" at bounding box center [871, 401] width 146 height 15
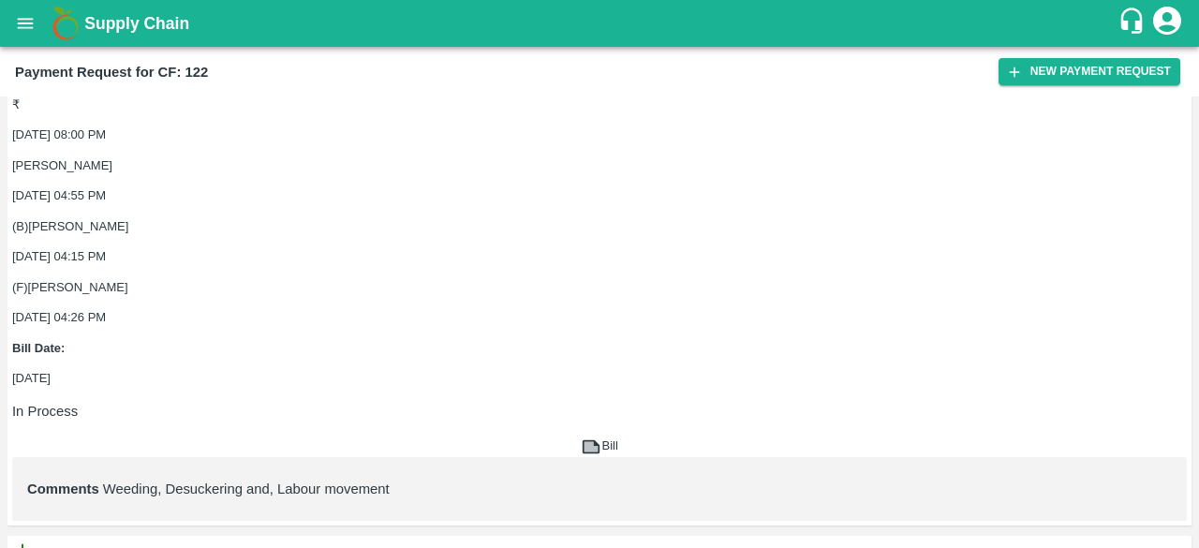
scroll to position [2064, 0]
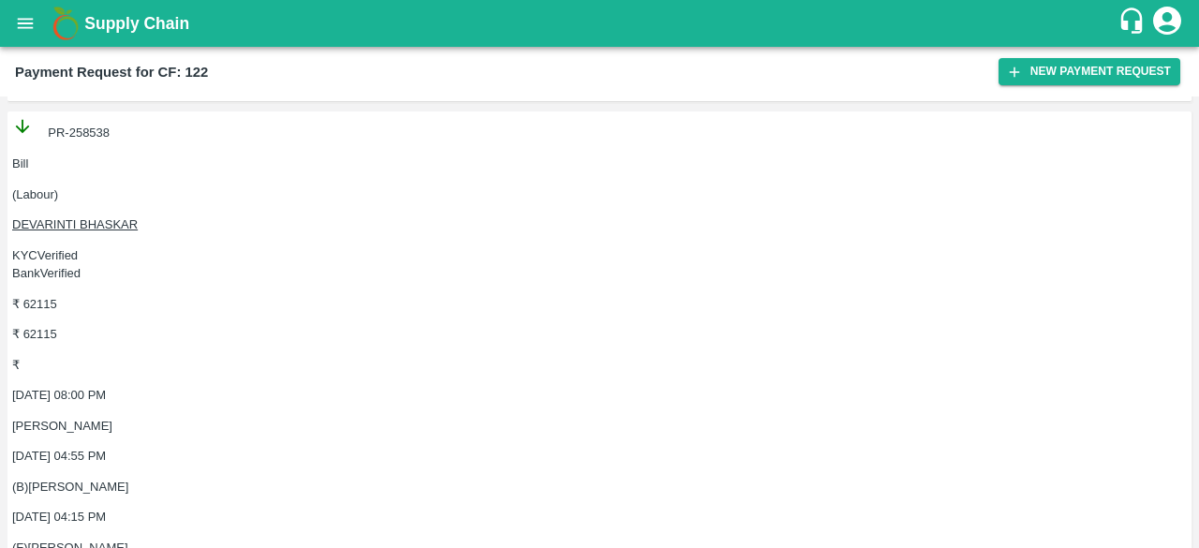
scroll to position [1803, 0]
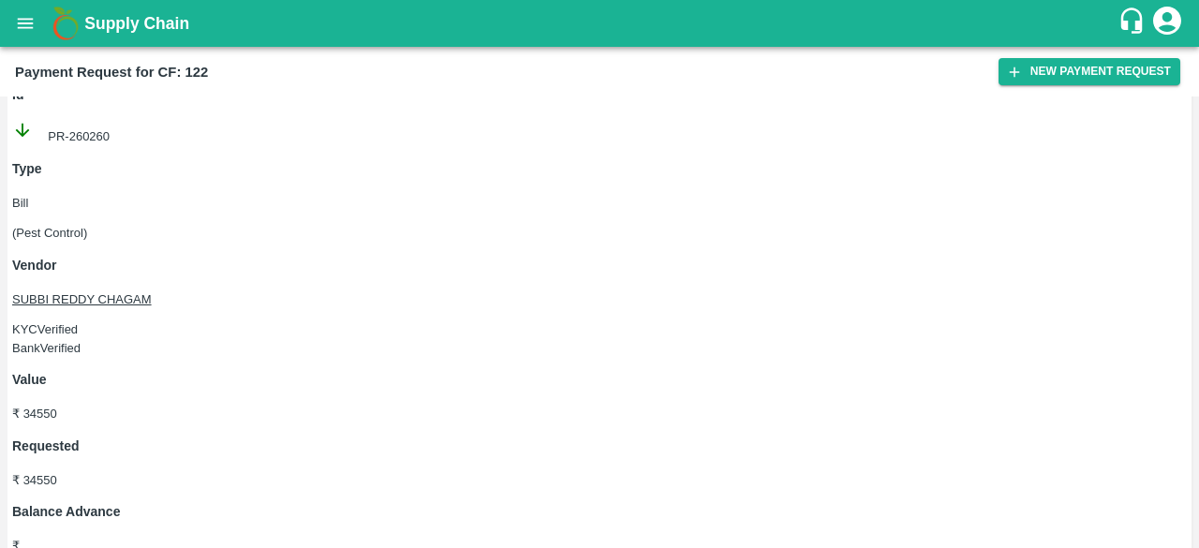
scroll to position [38, 0]
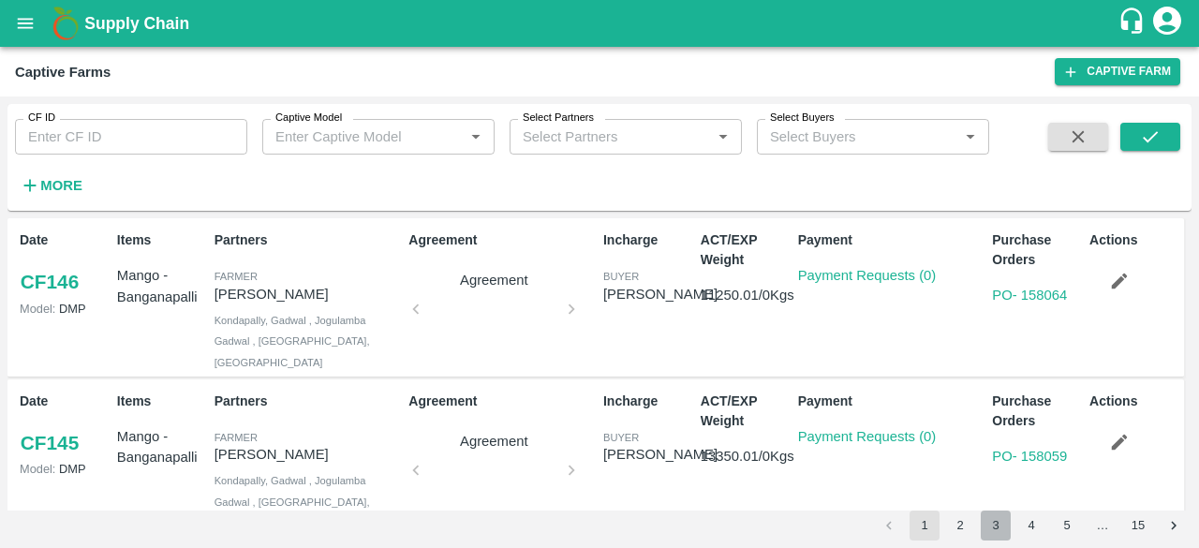
click at [1001, 529] on button "3" at bounding box center [996, 526] width 30 height 30
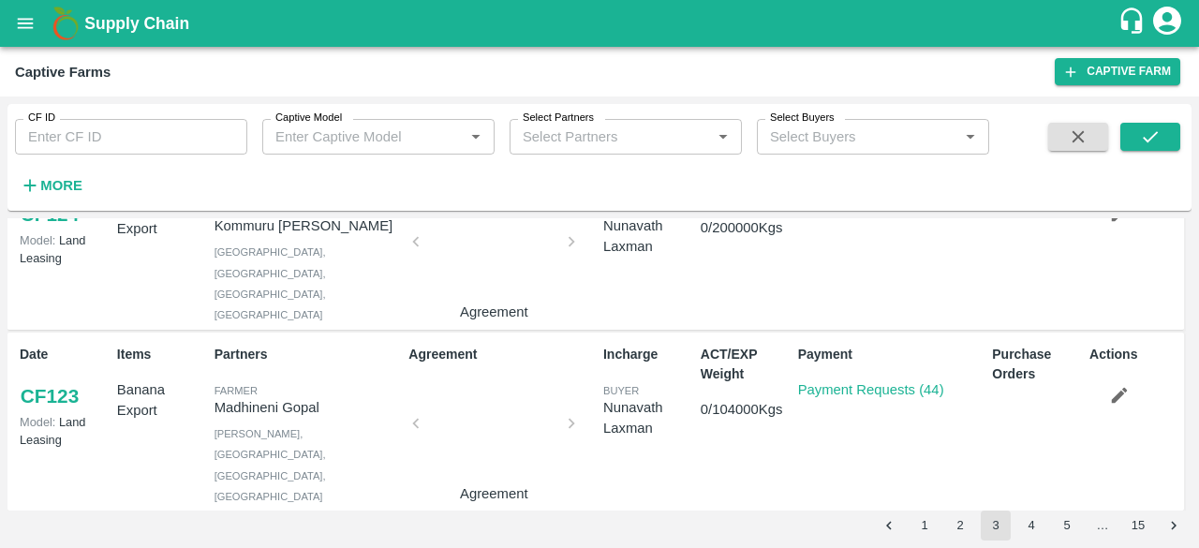
scroll to position [433, 0]
click at [866, 380] on link "Payment Requests (44)" at bounding box center [871, 387] width 146 height 15
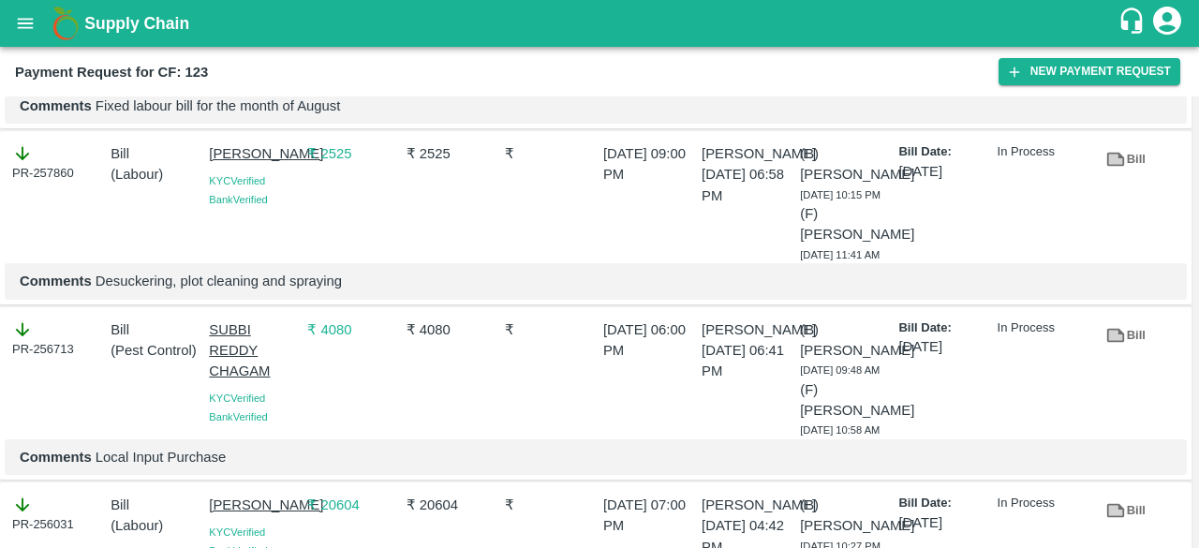
scroll to position [1185, 0]
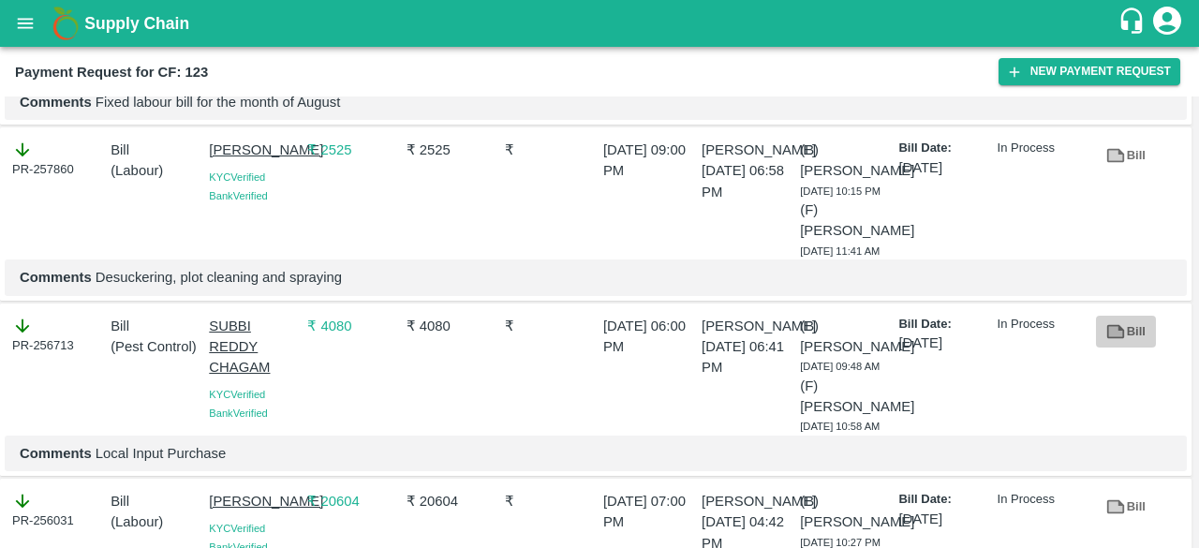
click at [1123, 349] on link "Bill" at bounding box center [1126, 332] width 60 height 33
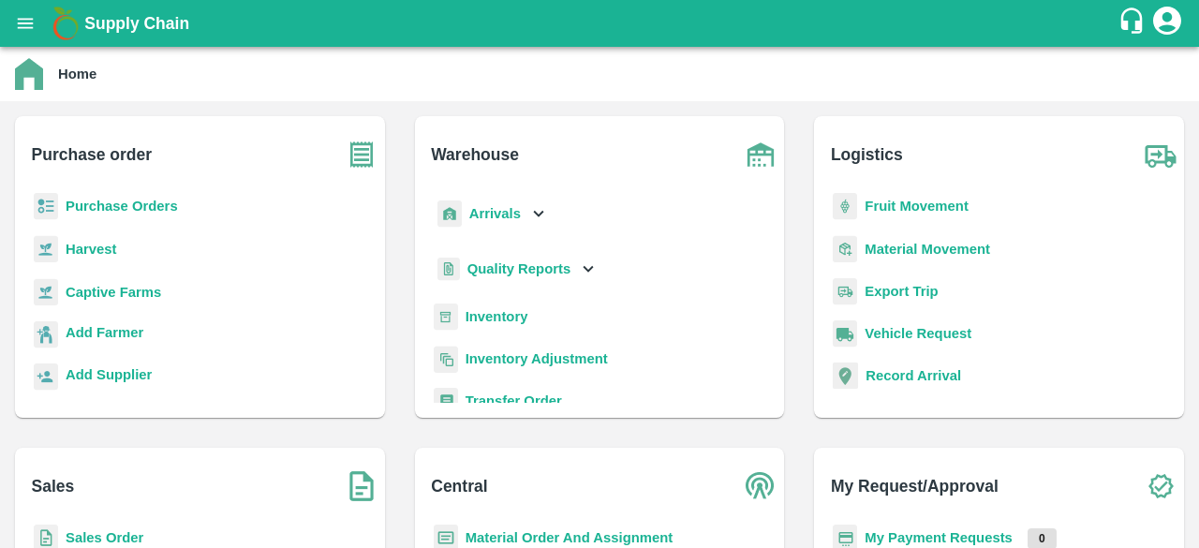
click at [145, 291] on b "Captive Farms" at bounding box center [114, 292] width 96 height 15
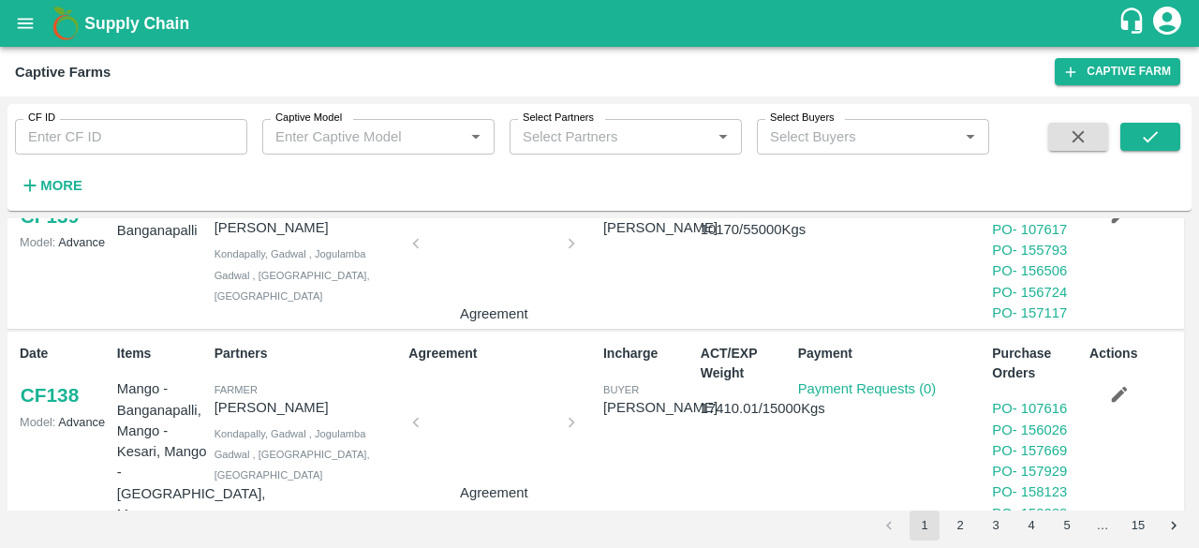
scroll to position [1316, 0]
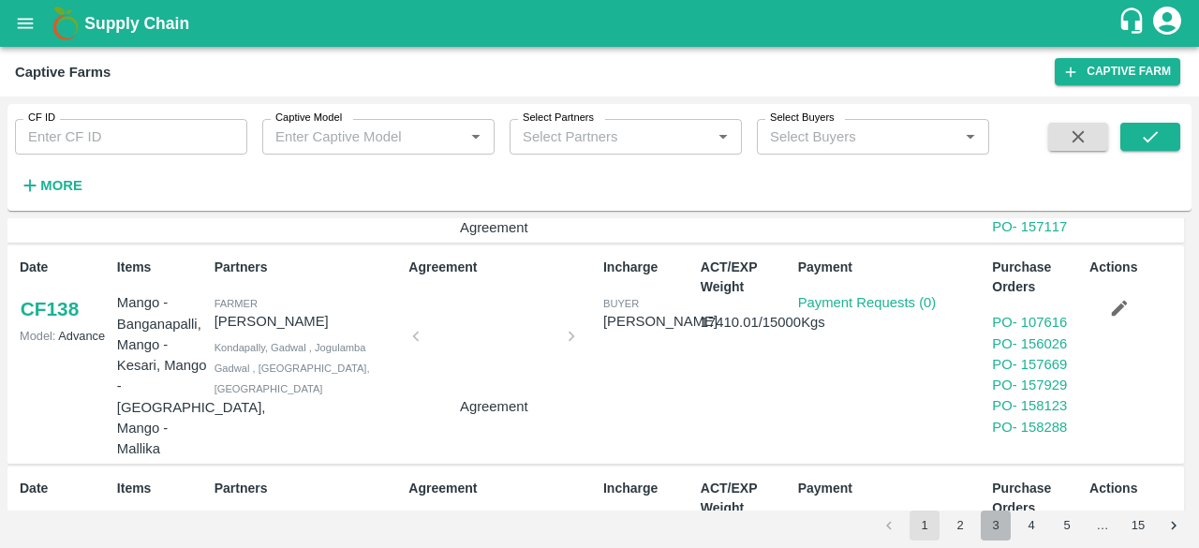
click at [1000, 515] on button "3" at bounding box center [996, 526] width 30 height 30
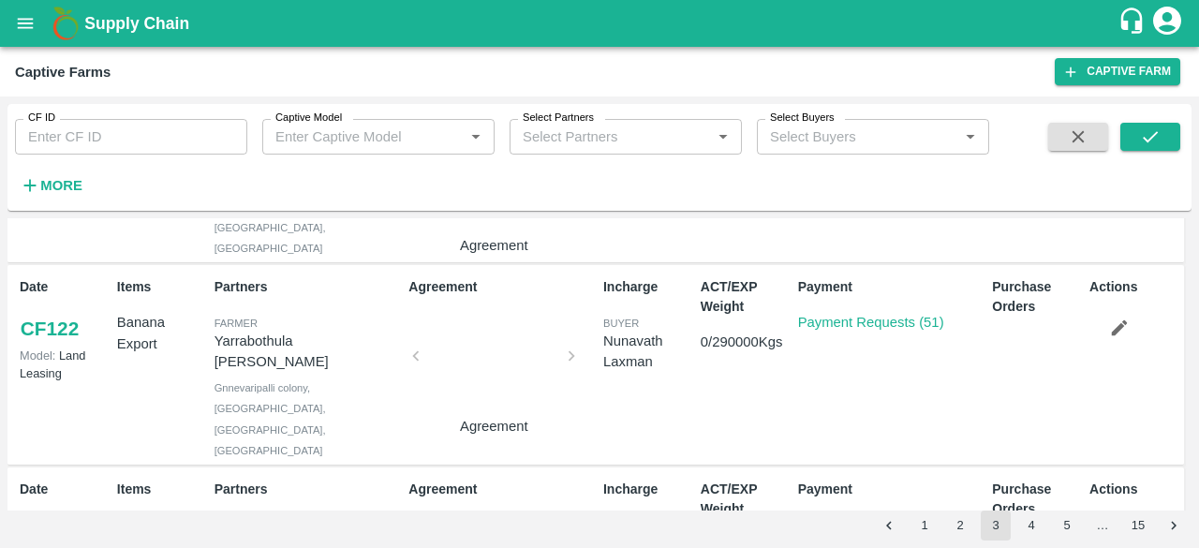
scroll to position [694, 0]
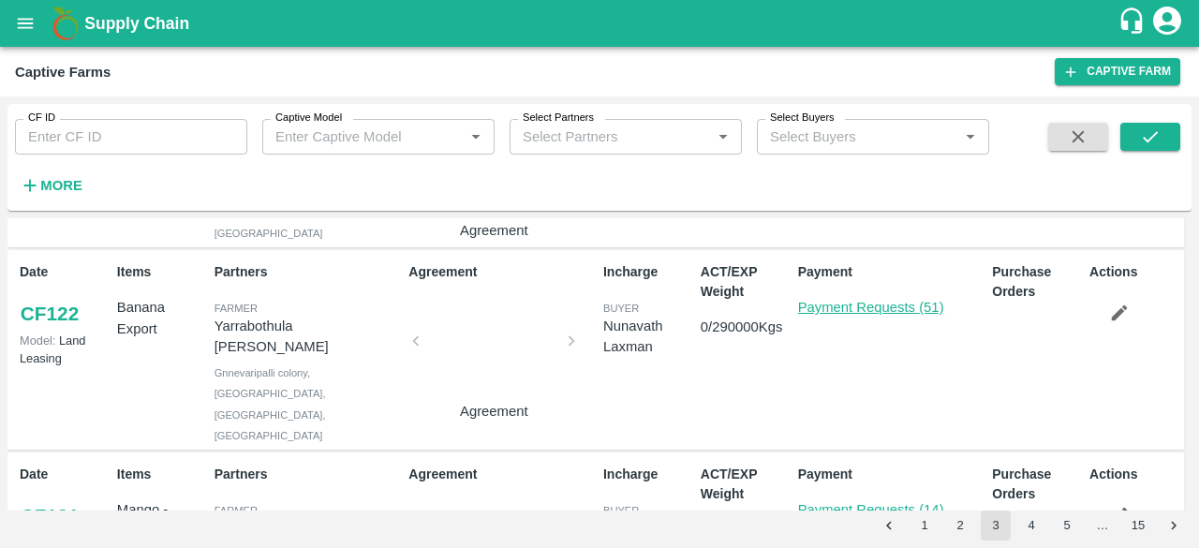
click at [890, 300] on link "Payment Requests (51)" at bounding box center [871, 307] width 146 height 15
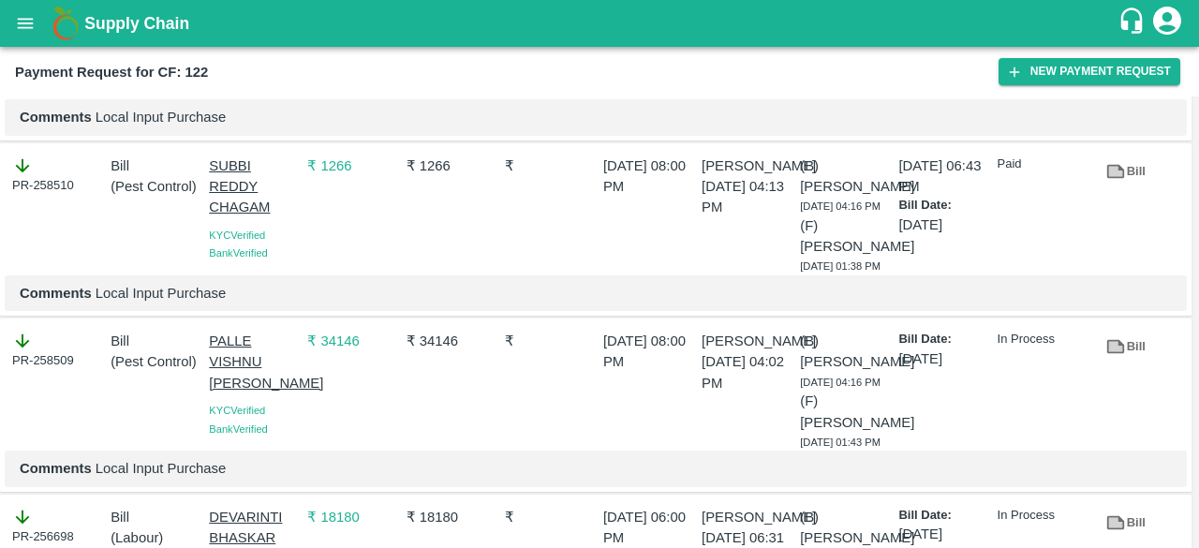
scroll to position [595, 0]
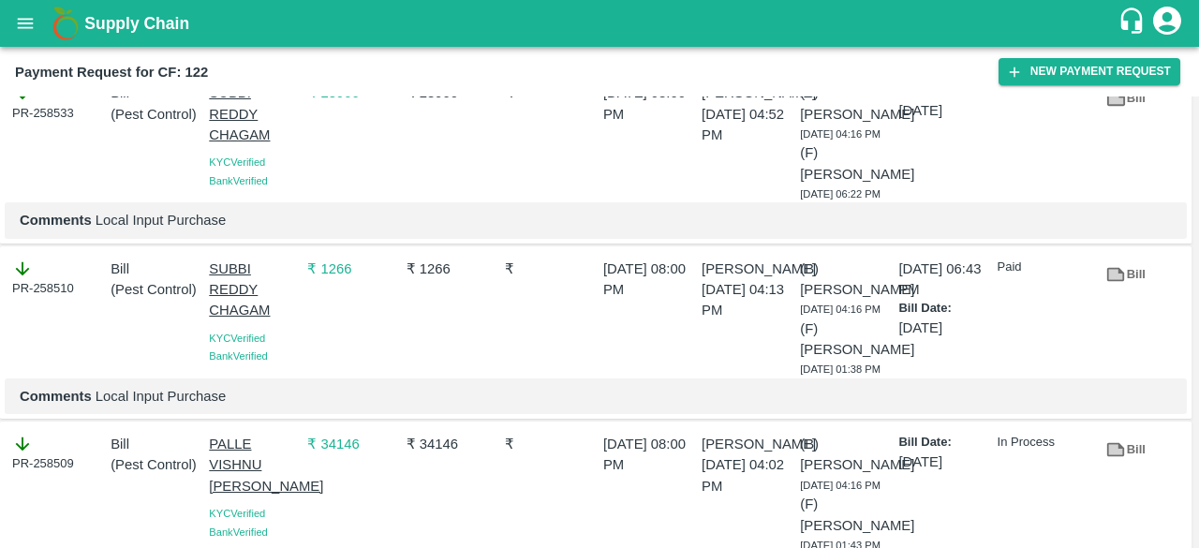
click at [1119, 106] on icon at bounding box center [1116, 99] width 18 height 14
